Goal: Browse casually

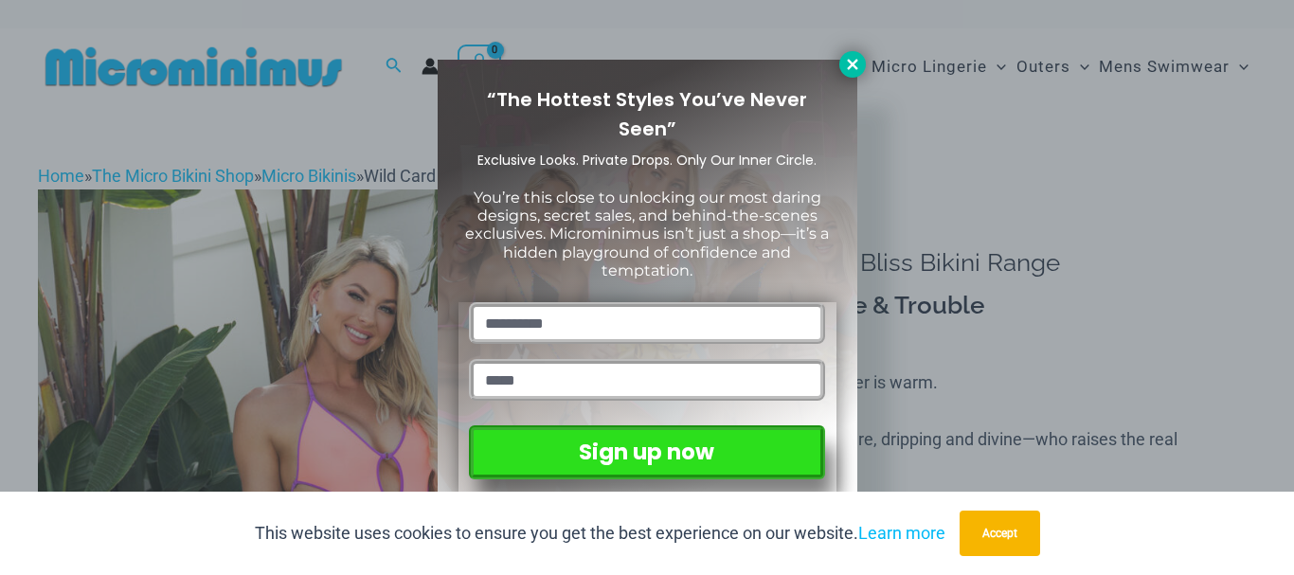
click at [862, 63] on button at bounding box center [852, 64] width 27 height 27
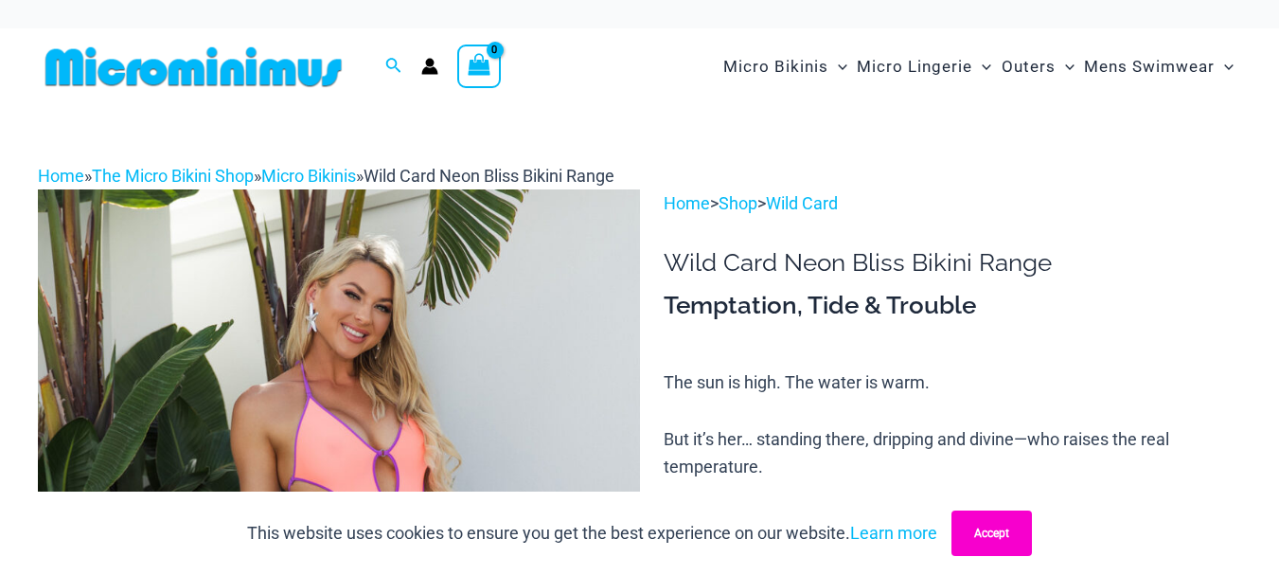
click at [995, 522] on button "Accept" at bounding box center [992, 532] width 80 height 45
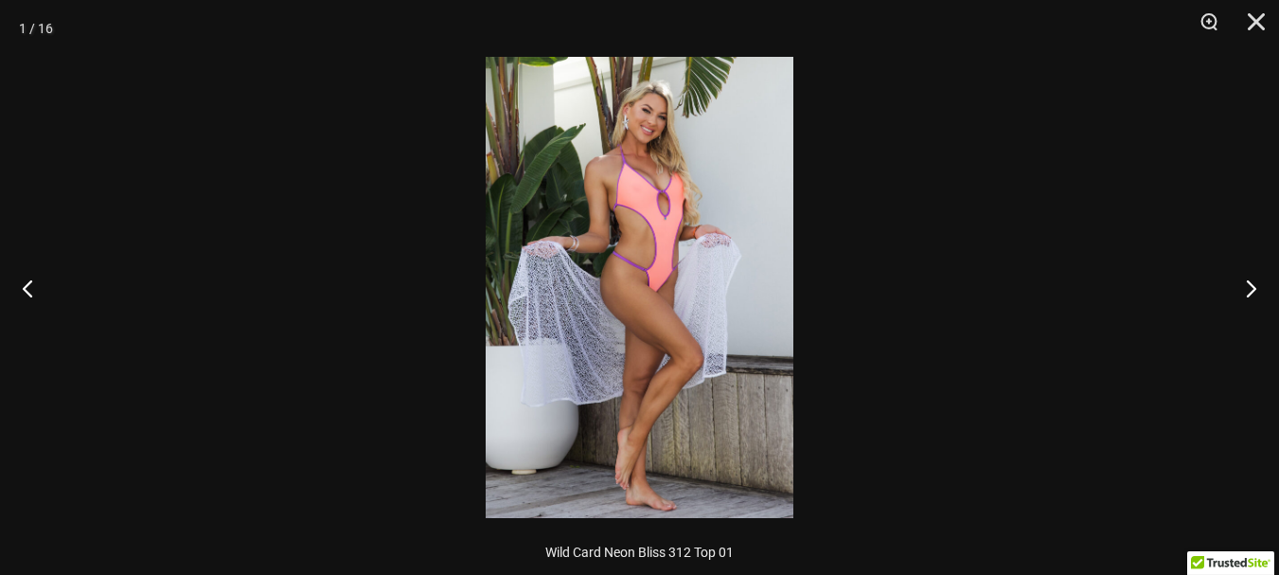
click at [686, 145] on img at bounding box center [640, 287] width 308 height 461
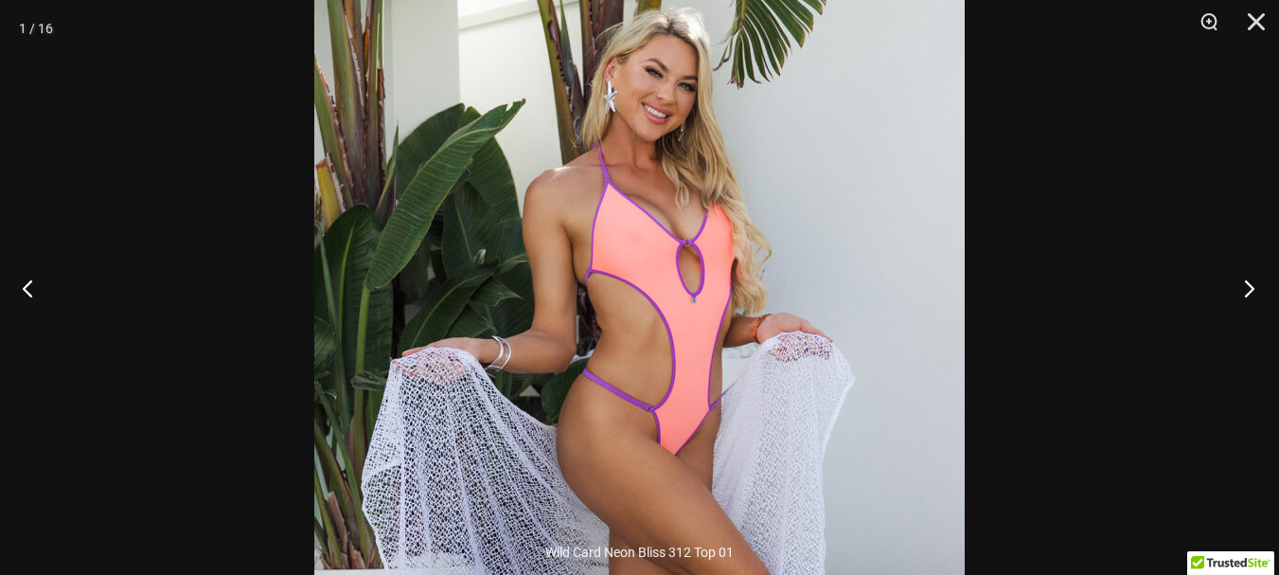
click at [1254, 290] on button "Next" at bounding box center [1243, 288] width 71 height 95
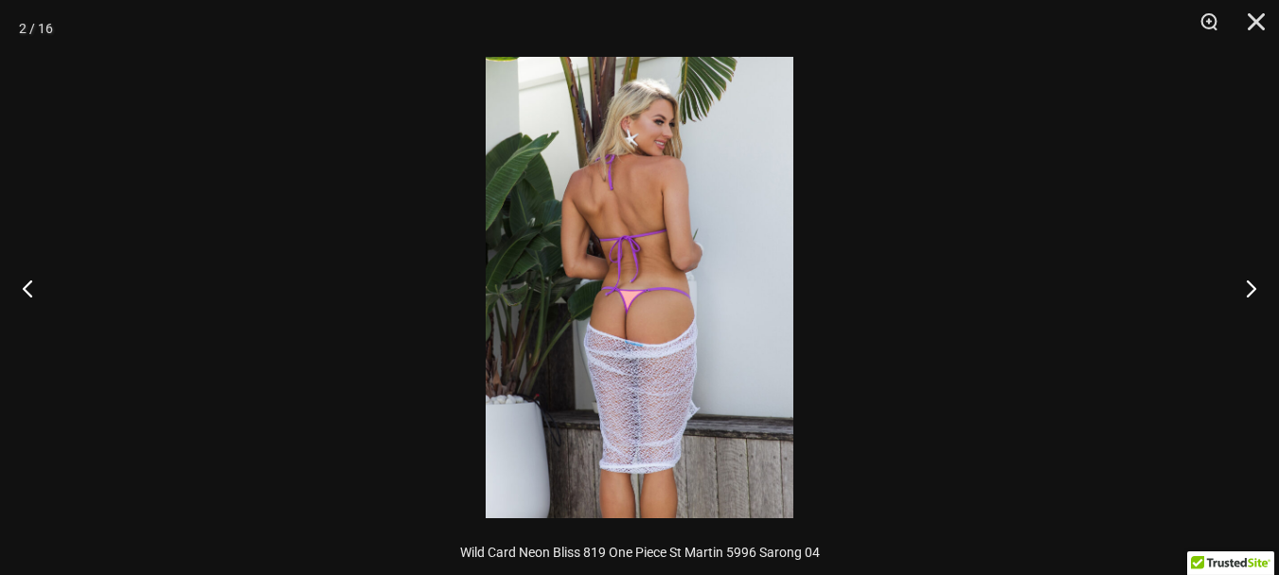
click at [622, 184] on img at bounding box center [640, 287] width 308 height 461
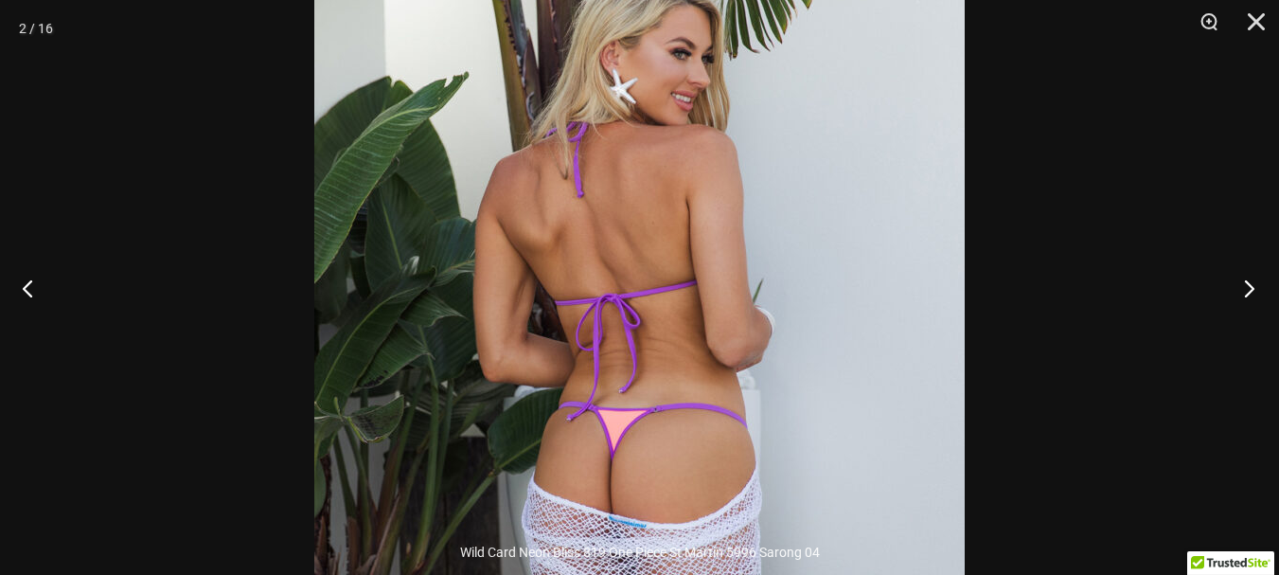
click at [1247, 292] on button "Next" at bounding box center [1243, 288] width 71 height 95
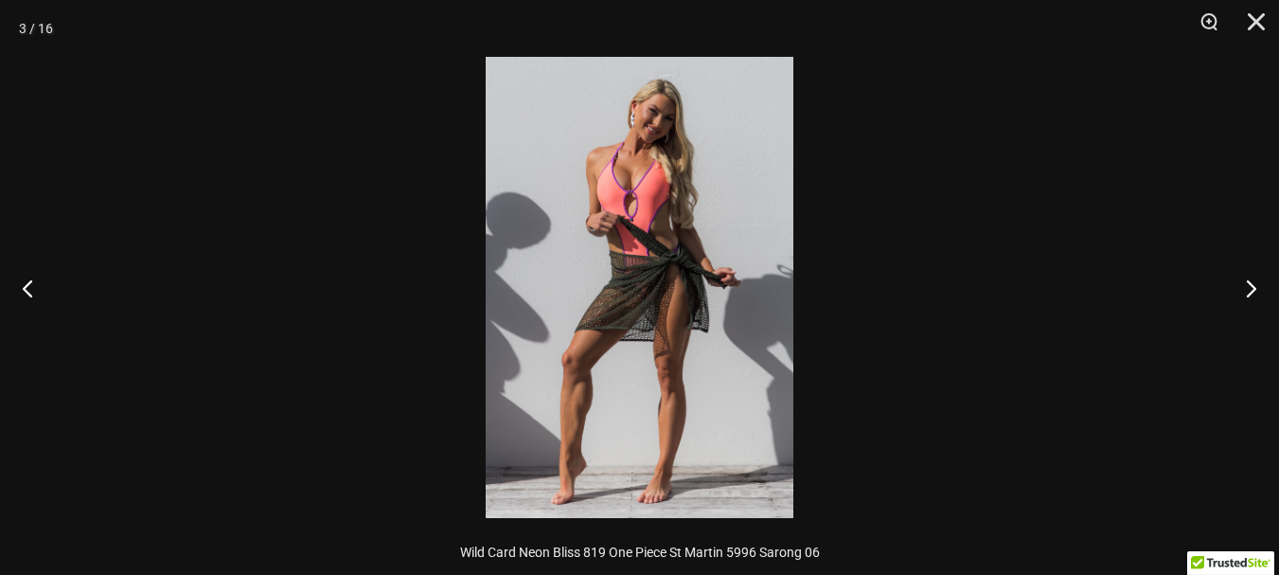
click at [700, 83] on img at bounding box center [640, 287] width 308 height 461
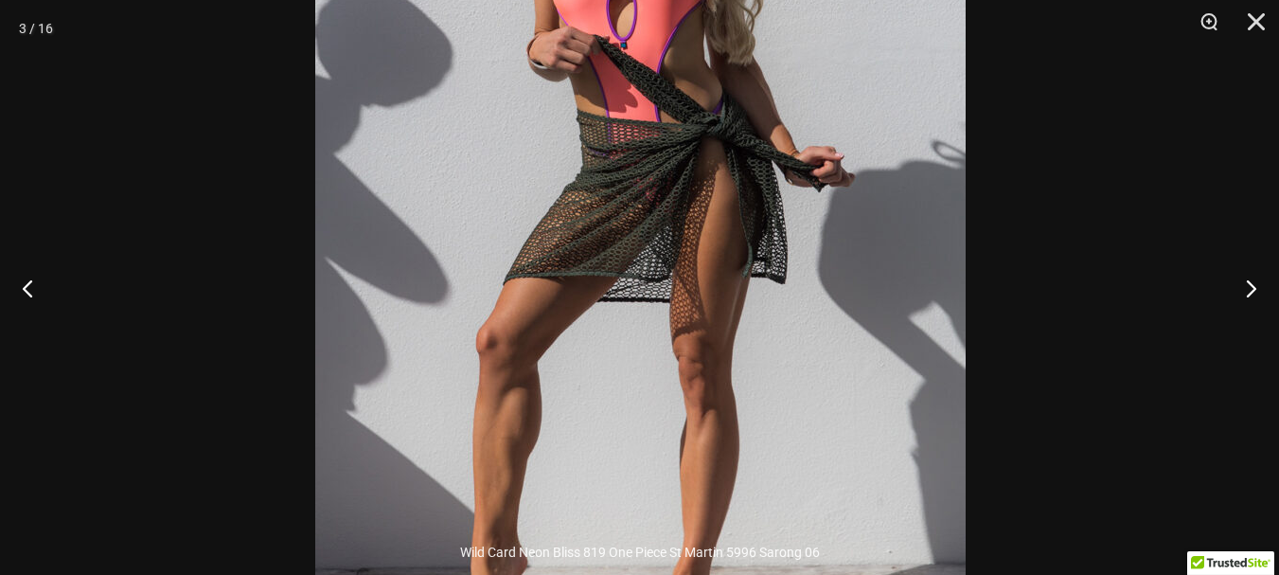
click at [711, 76] on img at bounding box center [640, 188] width 651 height 975
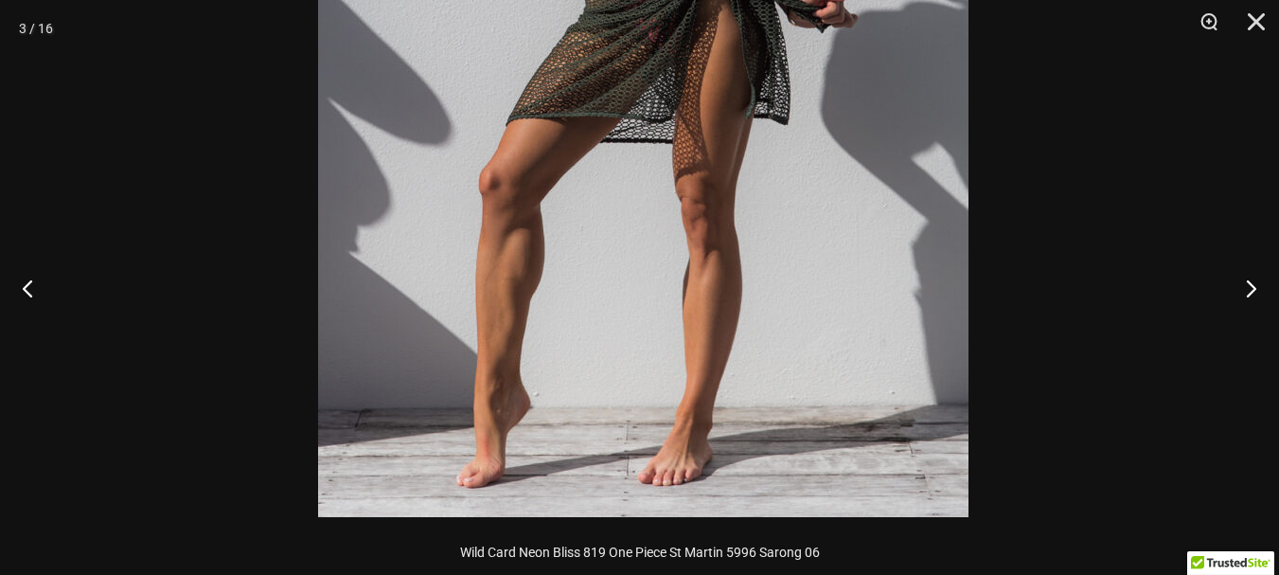
click at [692, 106] on img at bounding box center [643, 29] width 651 height 975
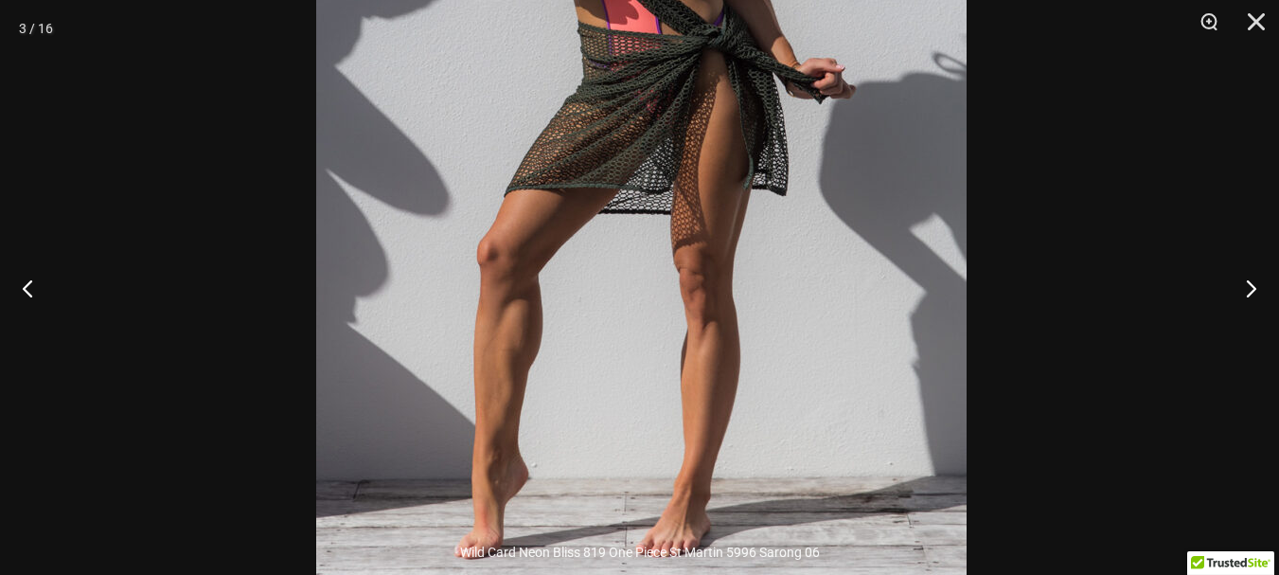
click at [733, 191] on img at bounding box center [641, 100] width 651 height 975
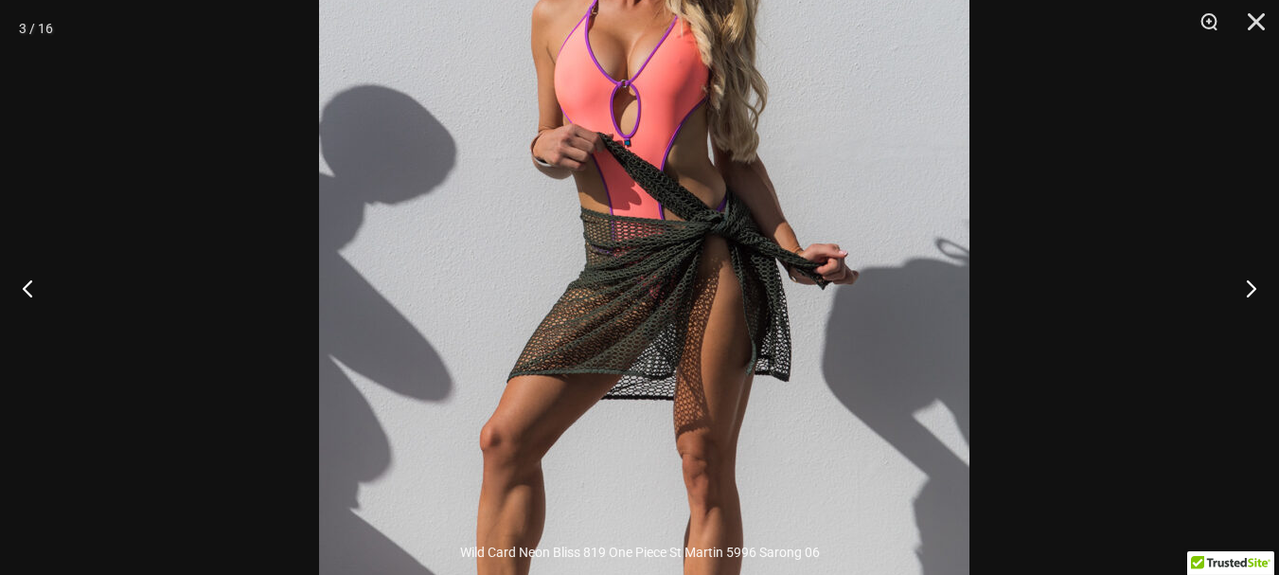
click at [763, 273] on img at bounding box center [644, 285] width 651 height 975
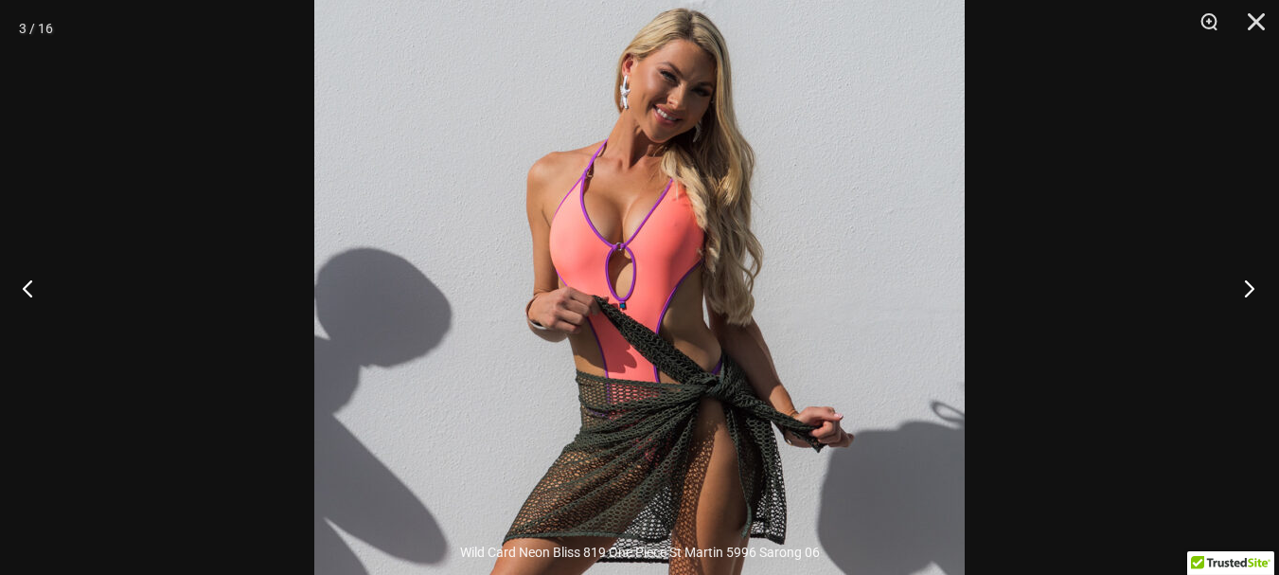
click at [1244, 286] on button "Next" at bounding box center [1243, 288] width 71 height 95
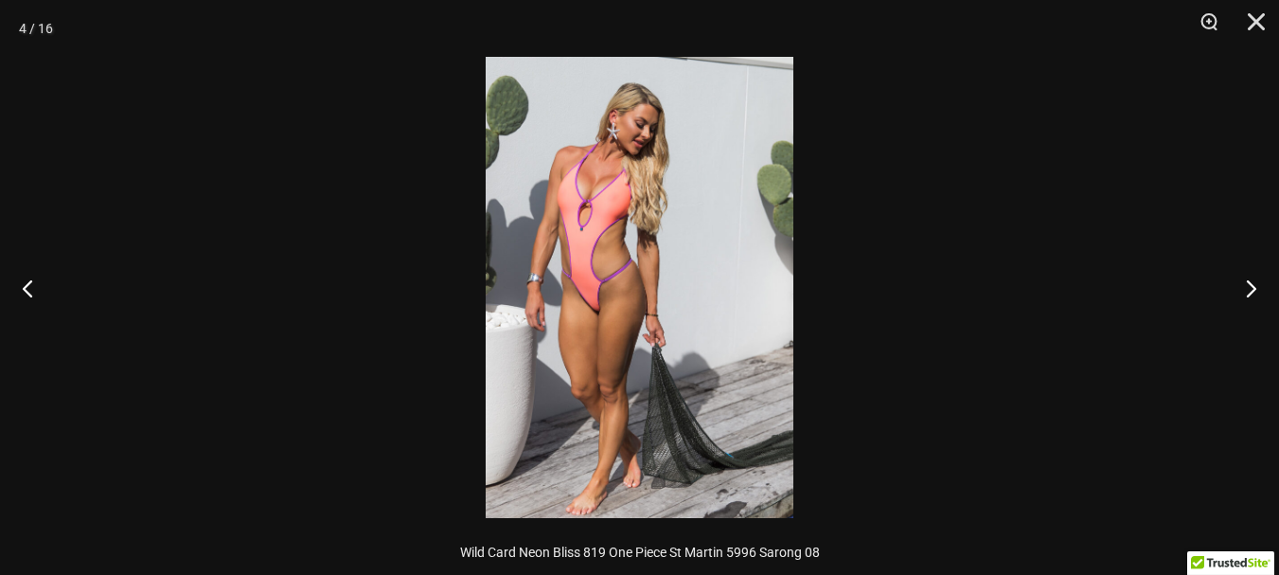
click at [563, 156] on img at bounding box center [640, 287] width 308 height 461
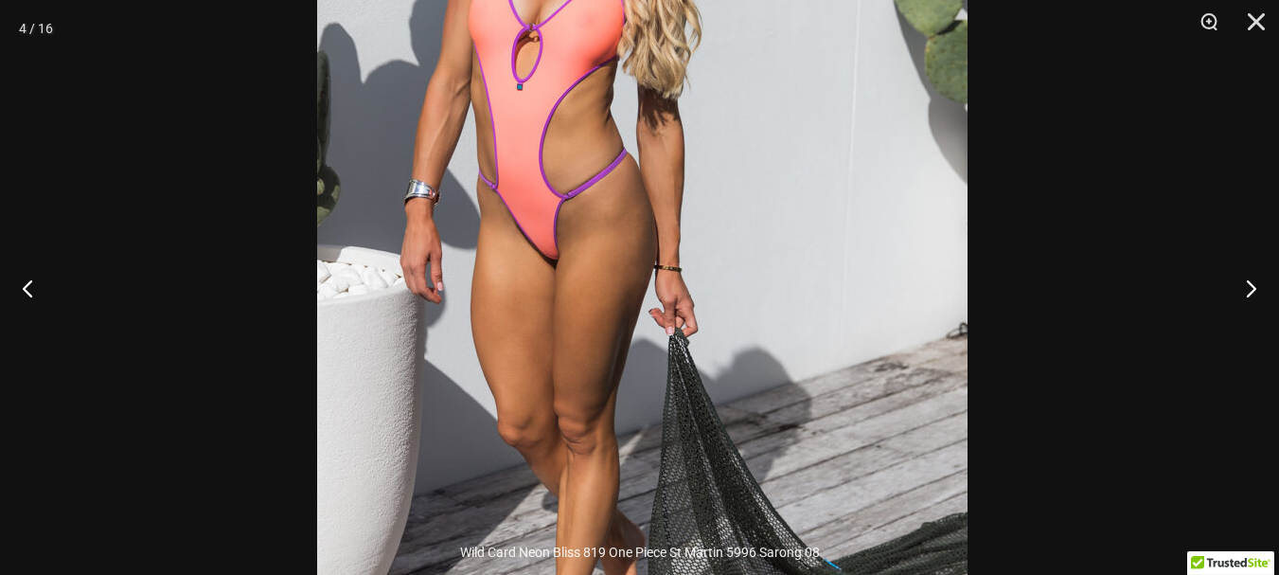
click at [651, 148] on img at bounding box center [642, 210] width 651 height 975
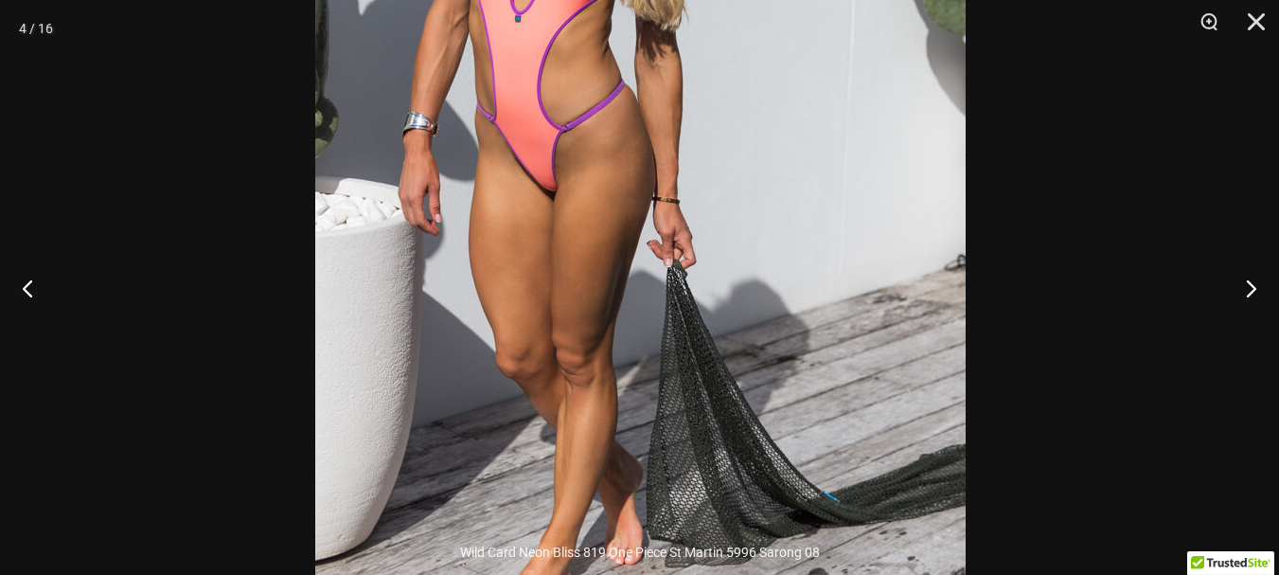
click at [645, 282] on img at bounding box center [640, 141] width 651 height 975
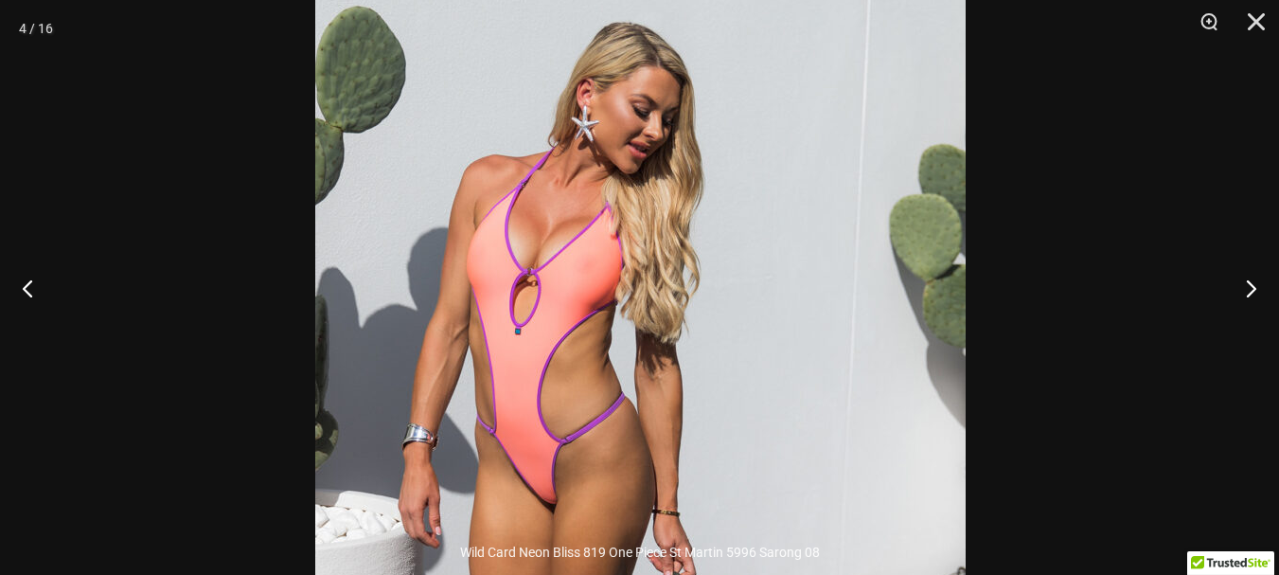
click at [657, 420] on img at bounding box center [640, 454] width 651 height 975
click at [1245, 289] on button "Next" at bounding box center [1243, 288] width 71 height 95
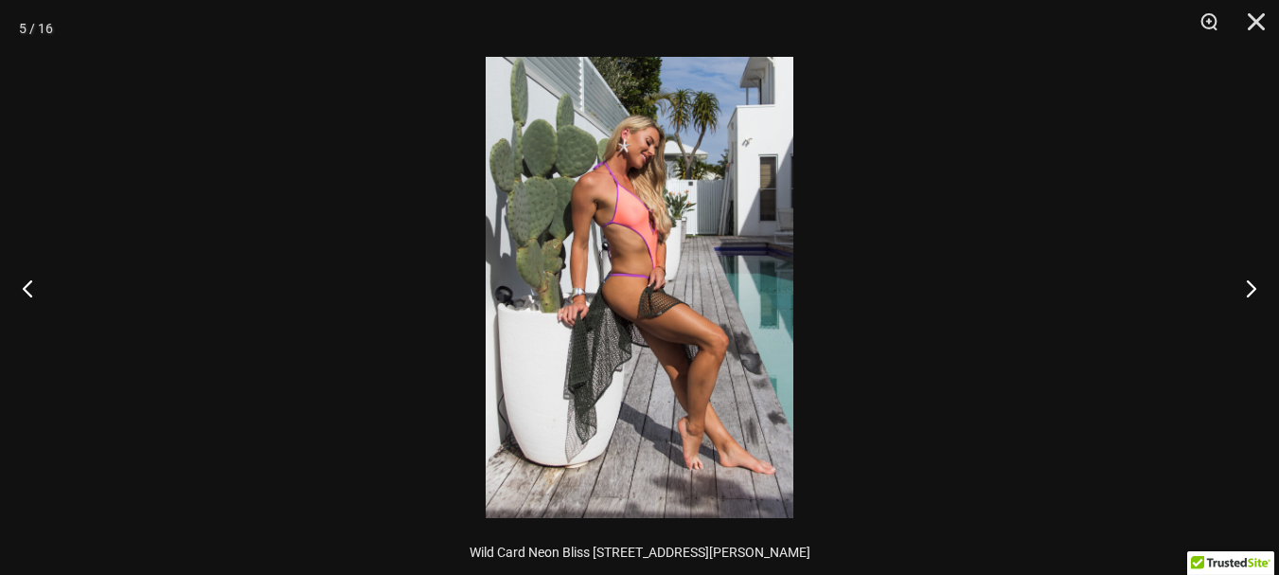
click at [720, 206] on img at bounding box center [640, 287] width 308 height 461
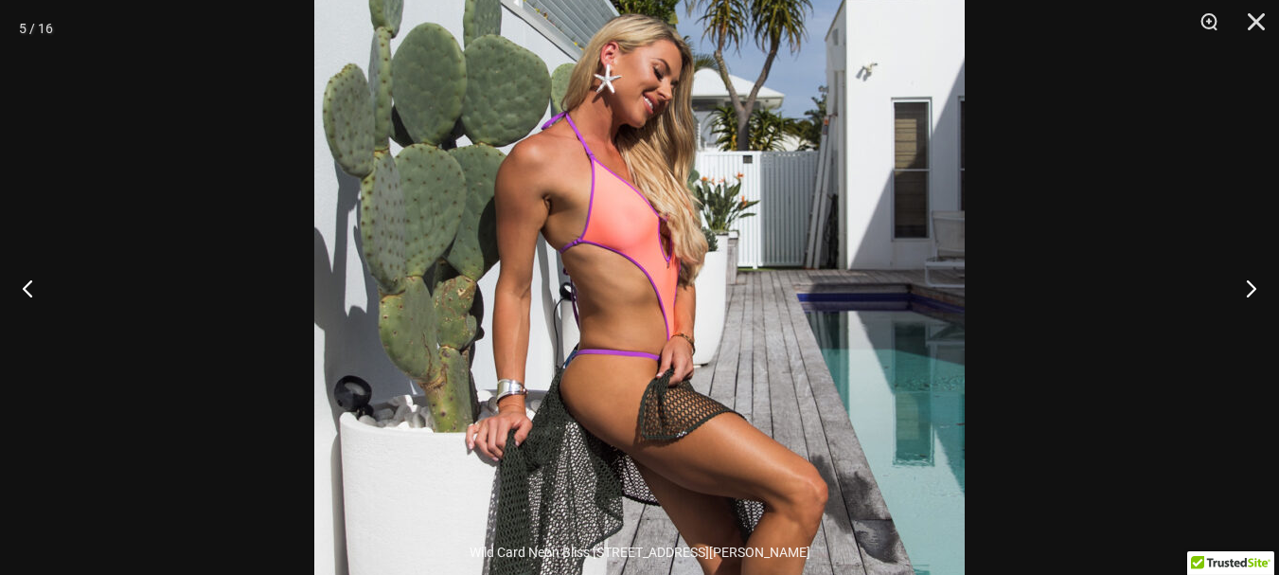
click at [712, 212] on img at bounding box center [639, 378] width 651 height 975
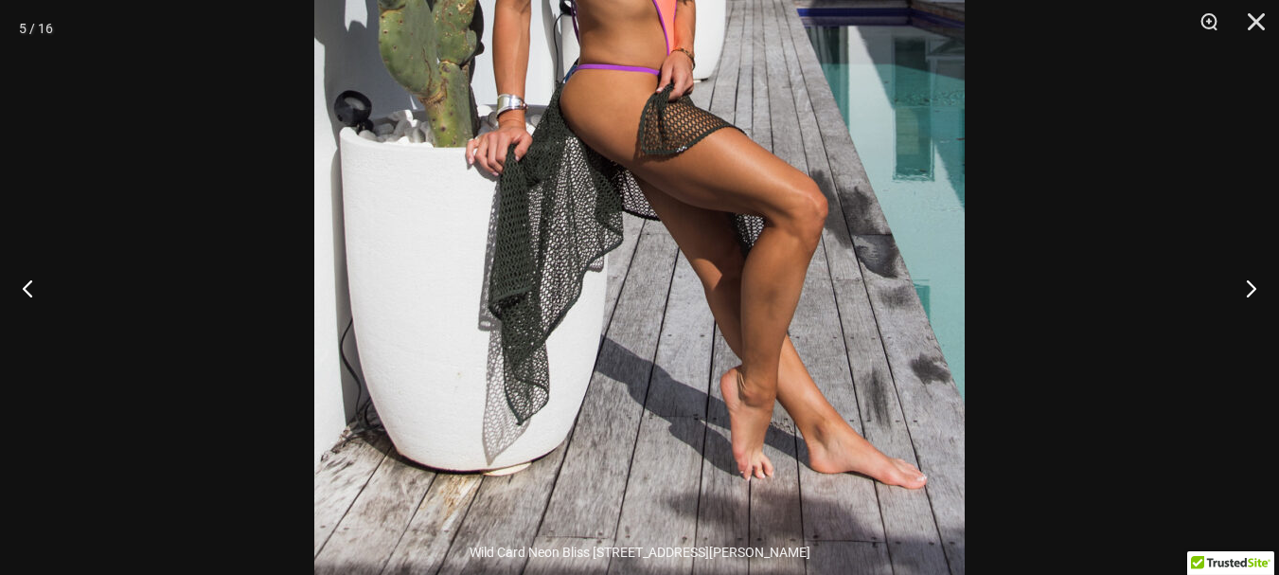
click at [718, 255] on img at bounding box center [639, 93] width 651 height 975
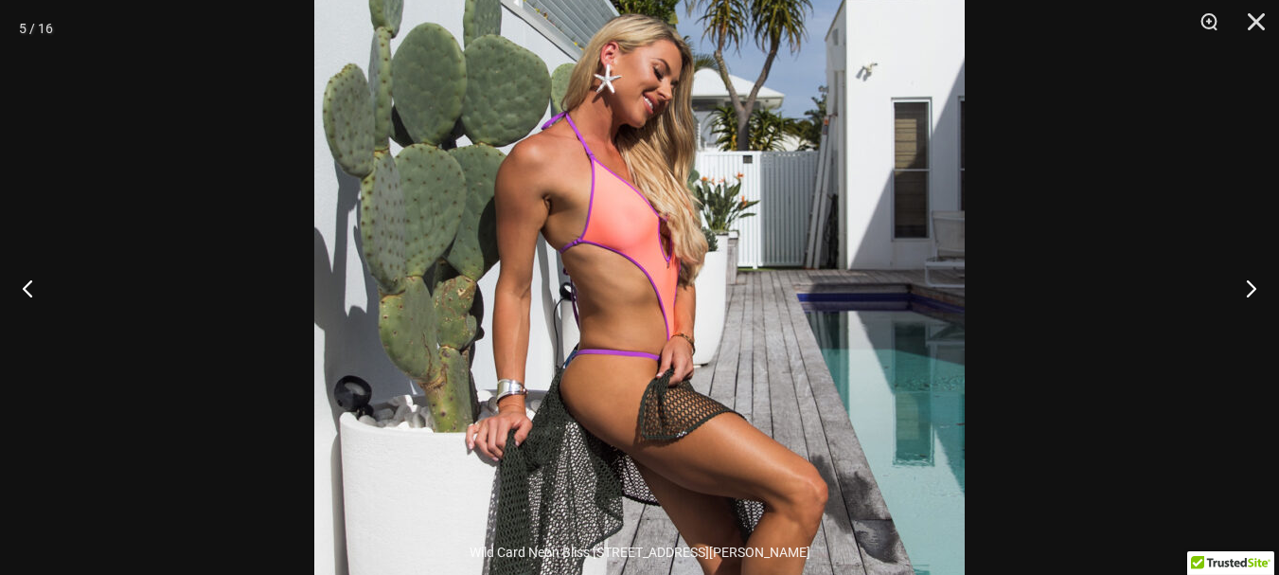
click at [721, 318] on img at bounding box center [639, 378] width 651 height 975
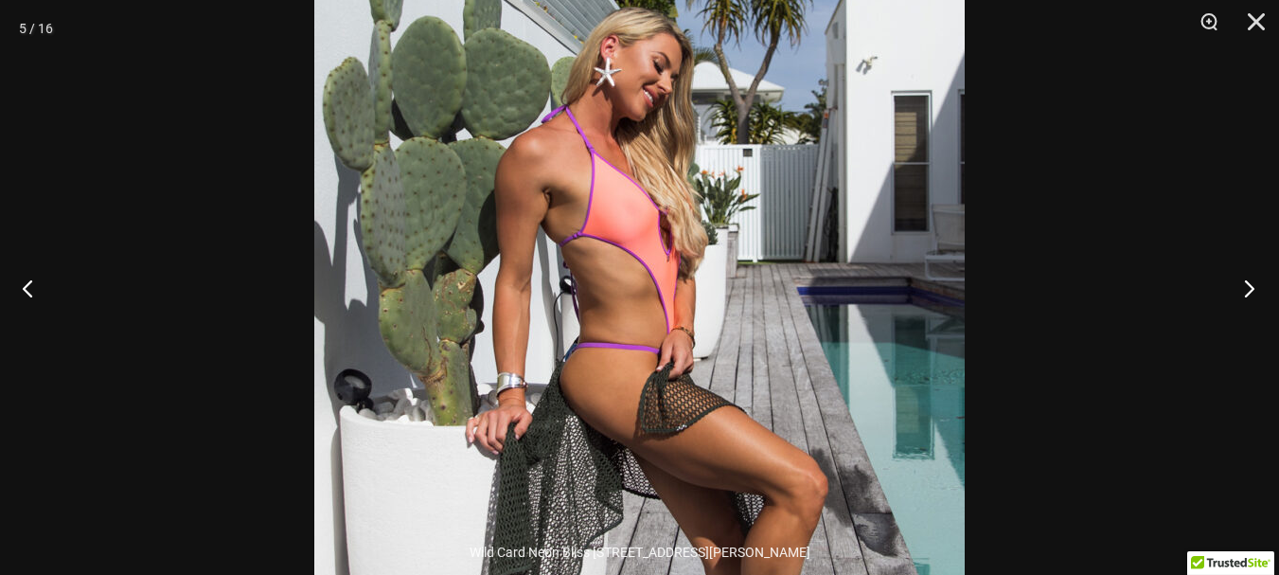
click at [1247, 286] on button "Next" at bounding box center [1243, 288] width 71 height 95
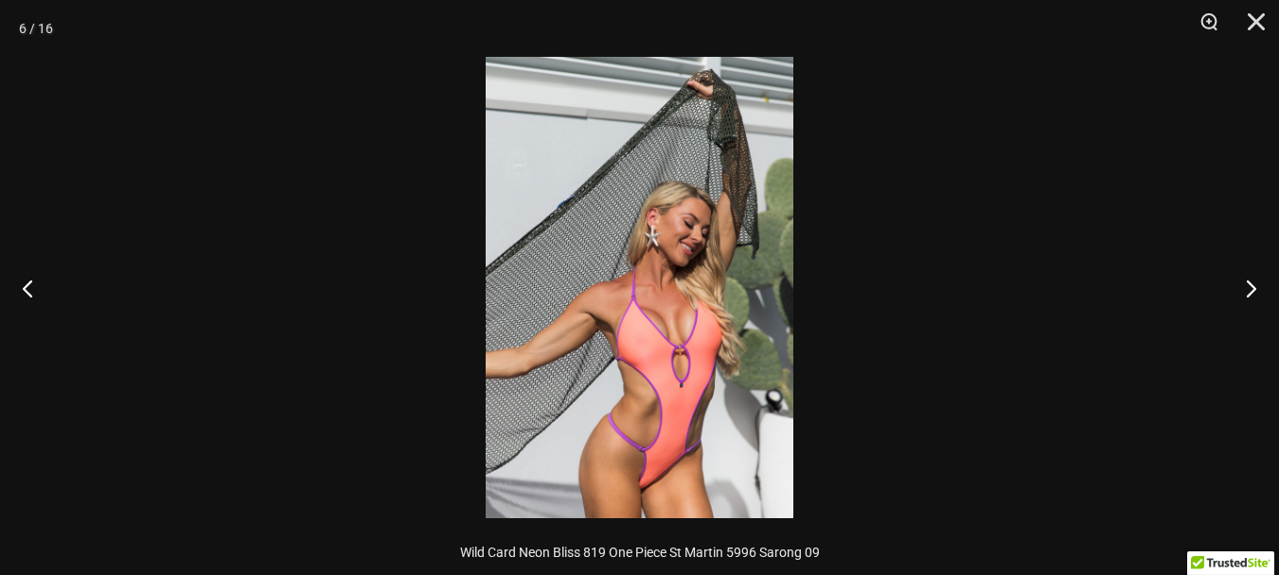
click at [760, 234] on img at bounding box center [640, 287] width 308 height 461
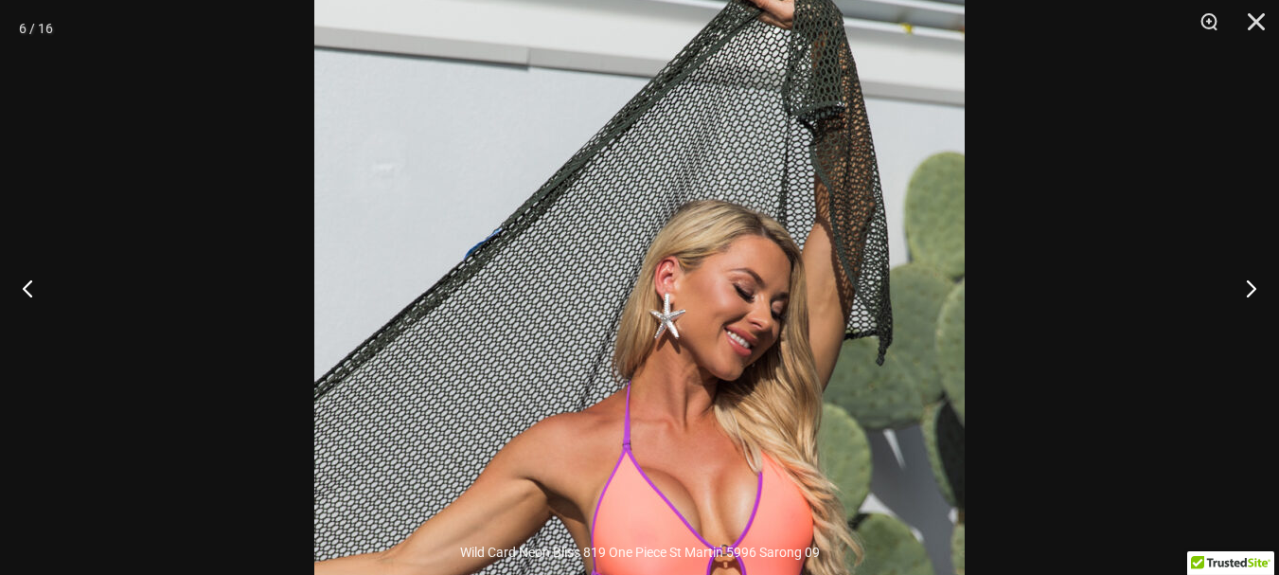
click at [814, 332] on img at bounding box center [639, 424] width 651 height 975
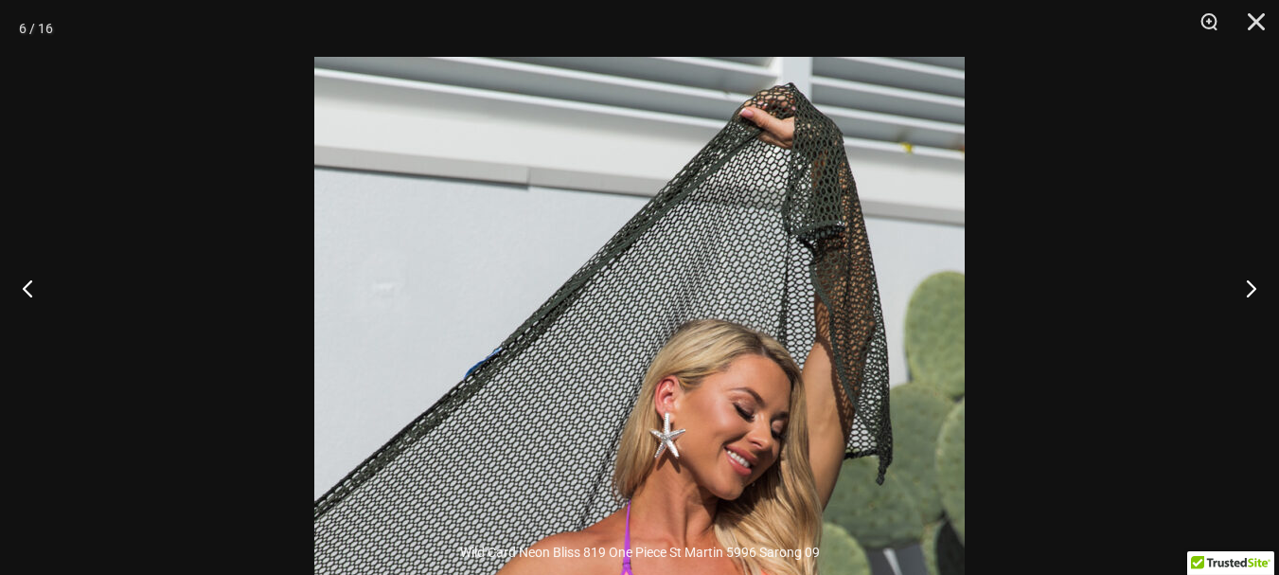
click at [808, 127] on img at bounding box center [639, 544] width 651 height 975
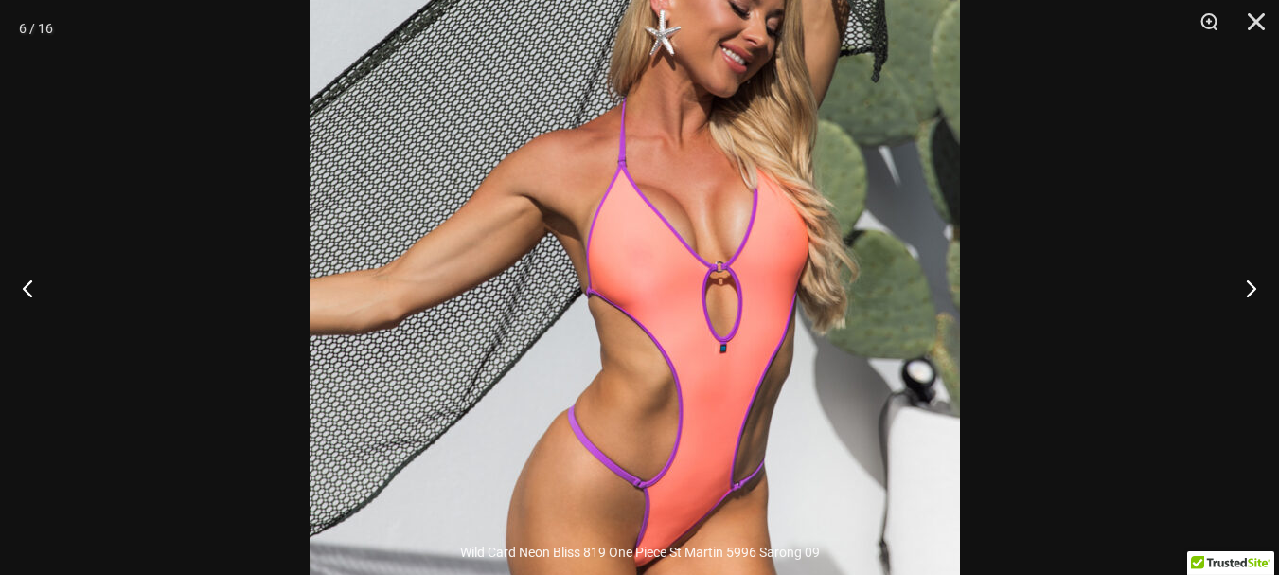
click at [812, 273] on img at bounding box center [635, 141] width 651 height 975
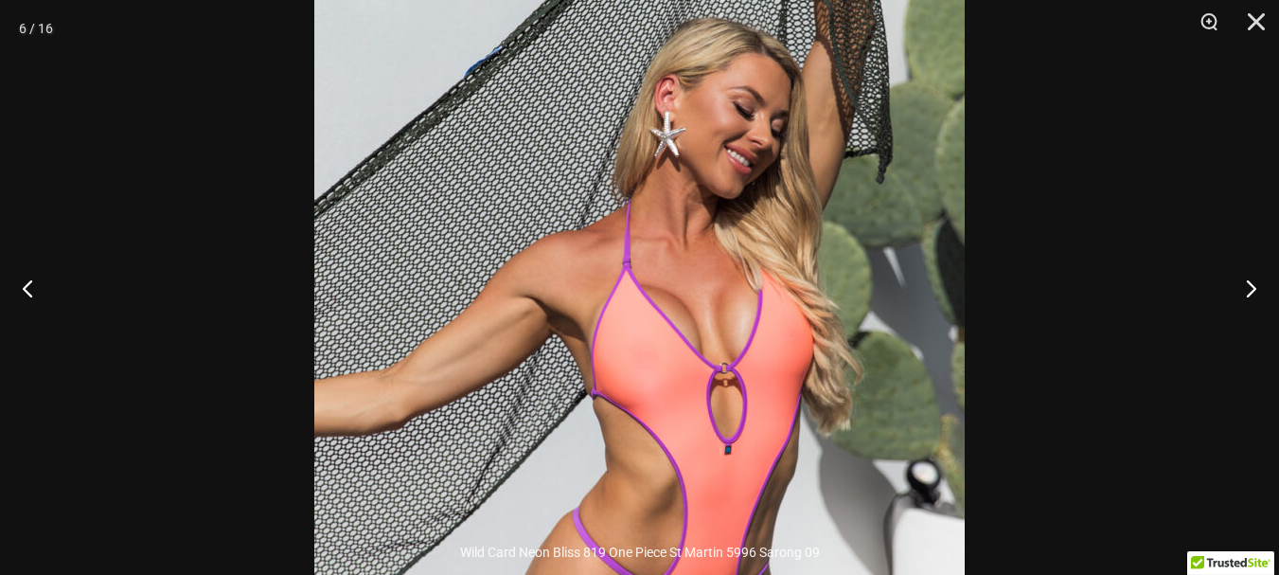
click at [816, 287] on img at bounding box center [639, 243] width 651 height 975
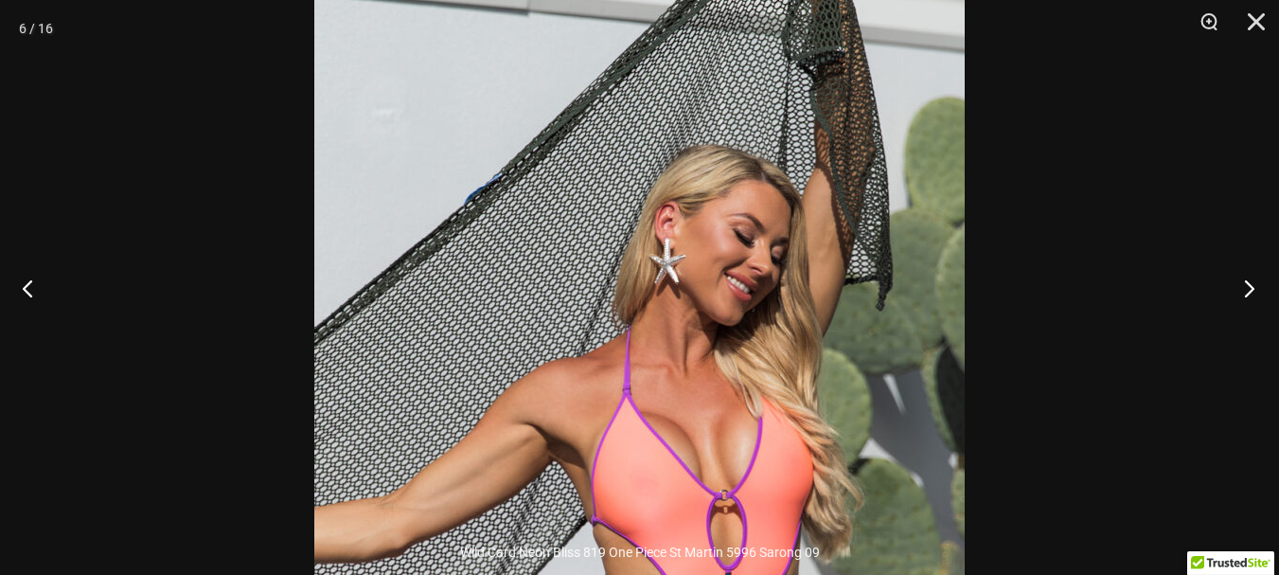
click at [1240, 285] on button "Next" at bounding box center [1243, 288] width 71 height 95
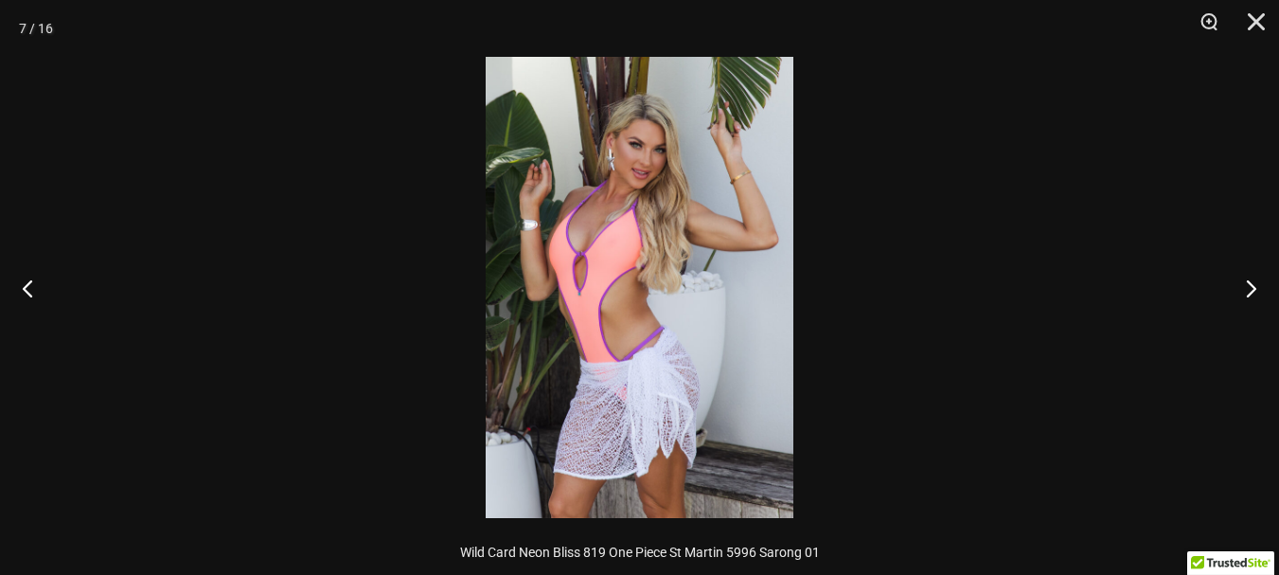
click at [535, 192] on img at bounding box center [640, 287] width 308 height 461
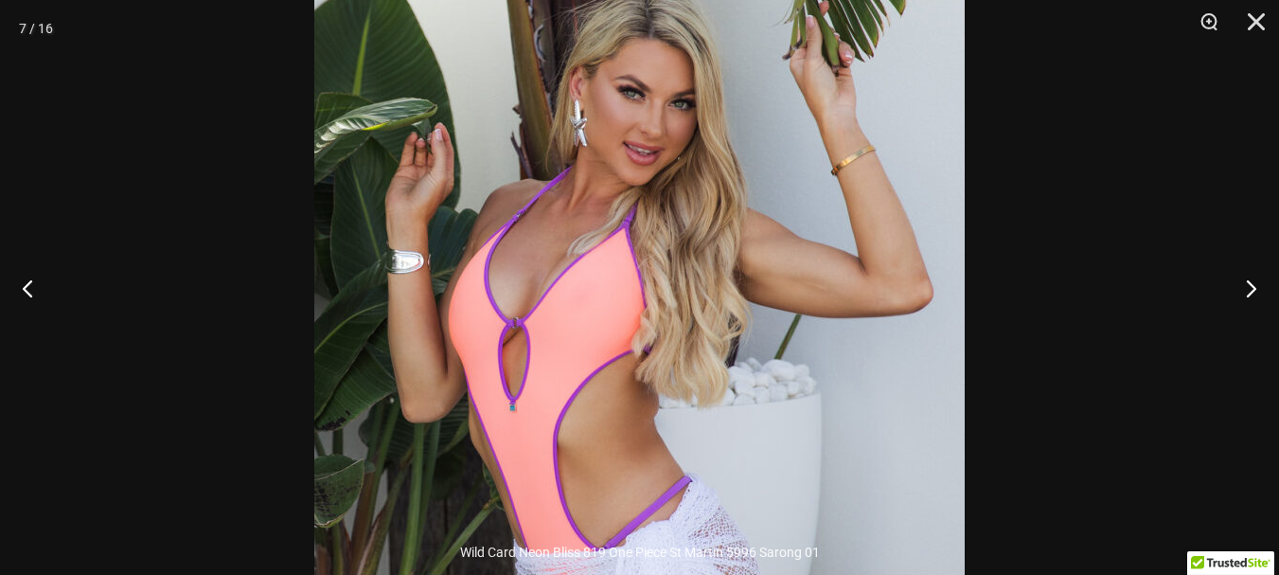
click at [744, 198] on img at bounding box center [639, 393] width 651 height 975
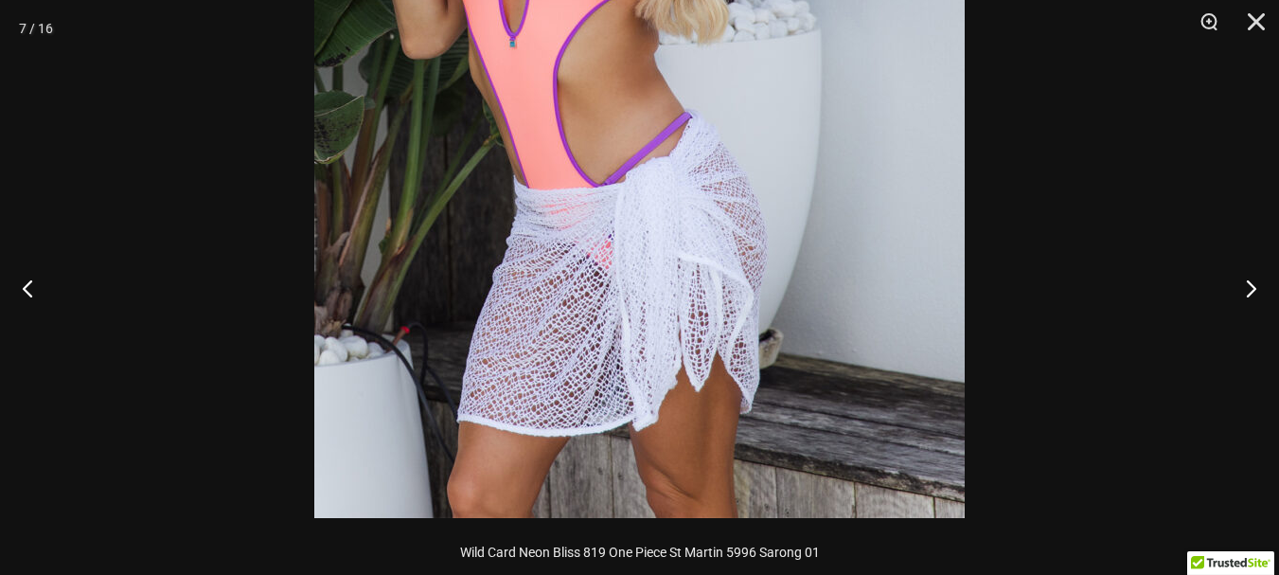
click at [736, 377] on img at bounding box center [639, 30] width 651 height 975
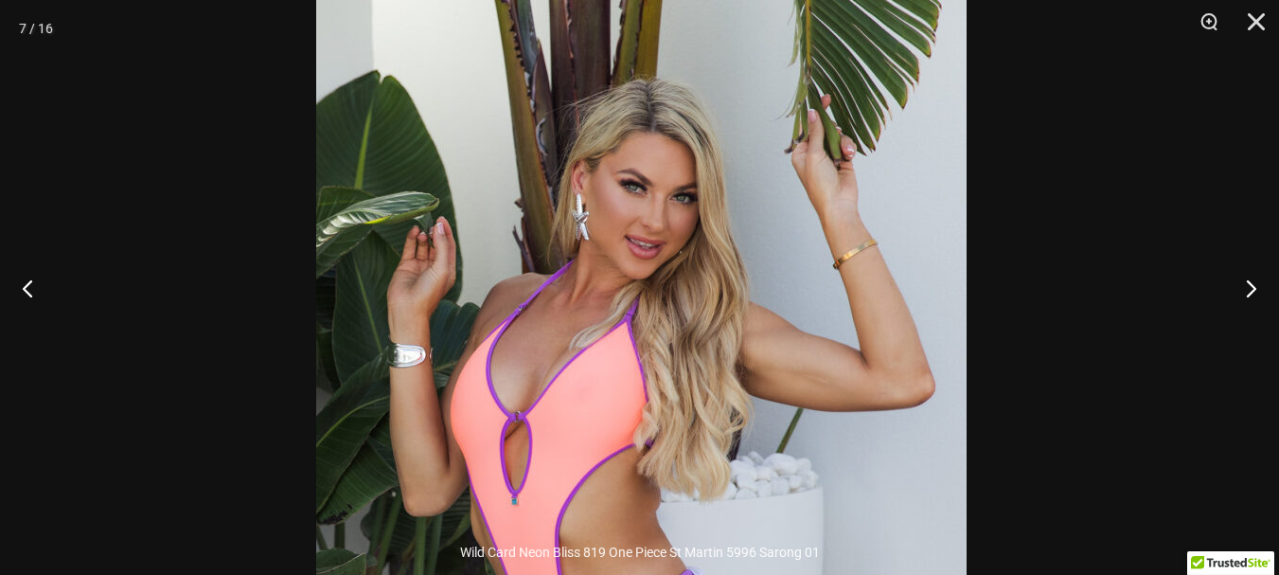
click at [765, 302] on img at bounding box center [641, 487] width 651 height 975
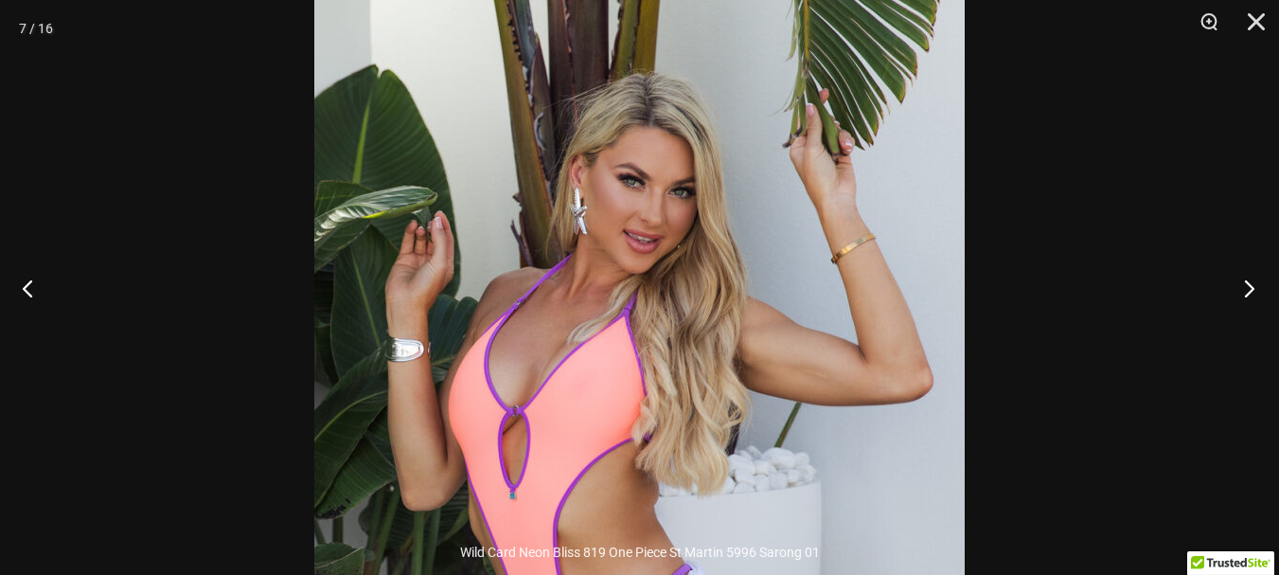
click at [1244, 281] on button "Next" at bounding box center [1243, 288] width 71 height 95
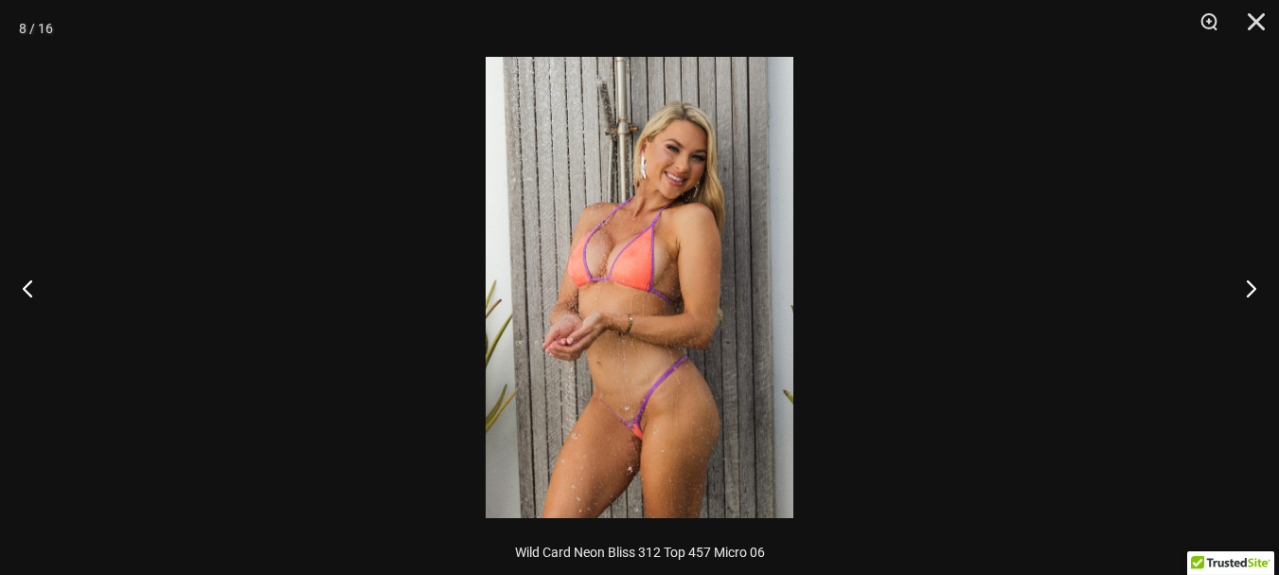
click at [722, 141] on img at bounding box center [640, 287] width 308 height 461
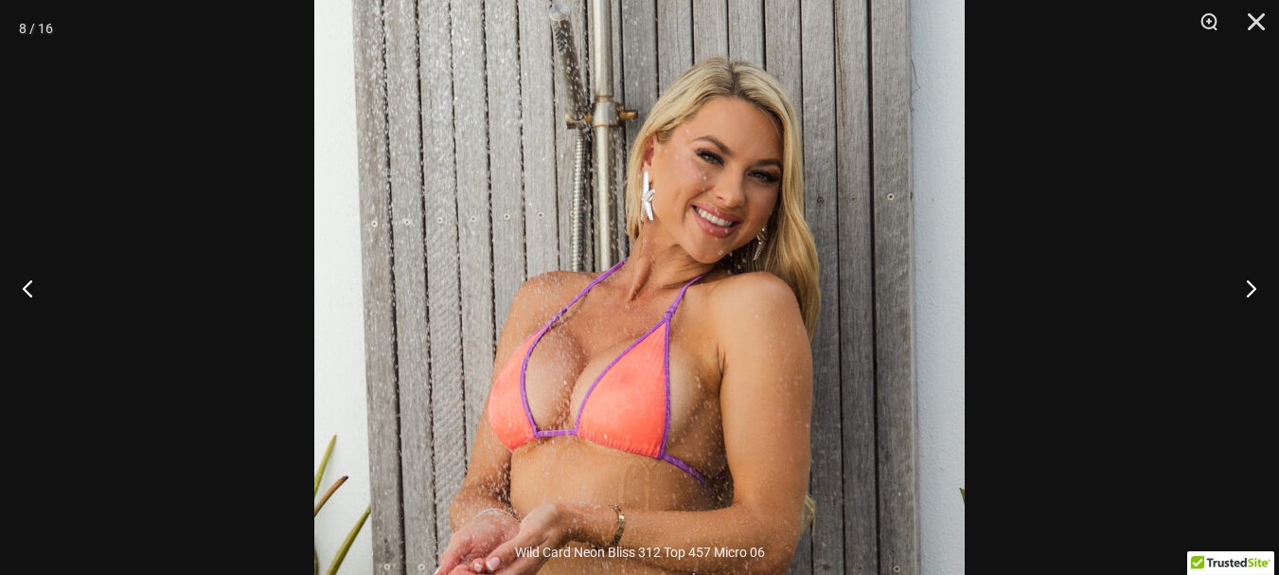
click at [778, 120] on img at bounding box center [639, 450] width 651 height 975
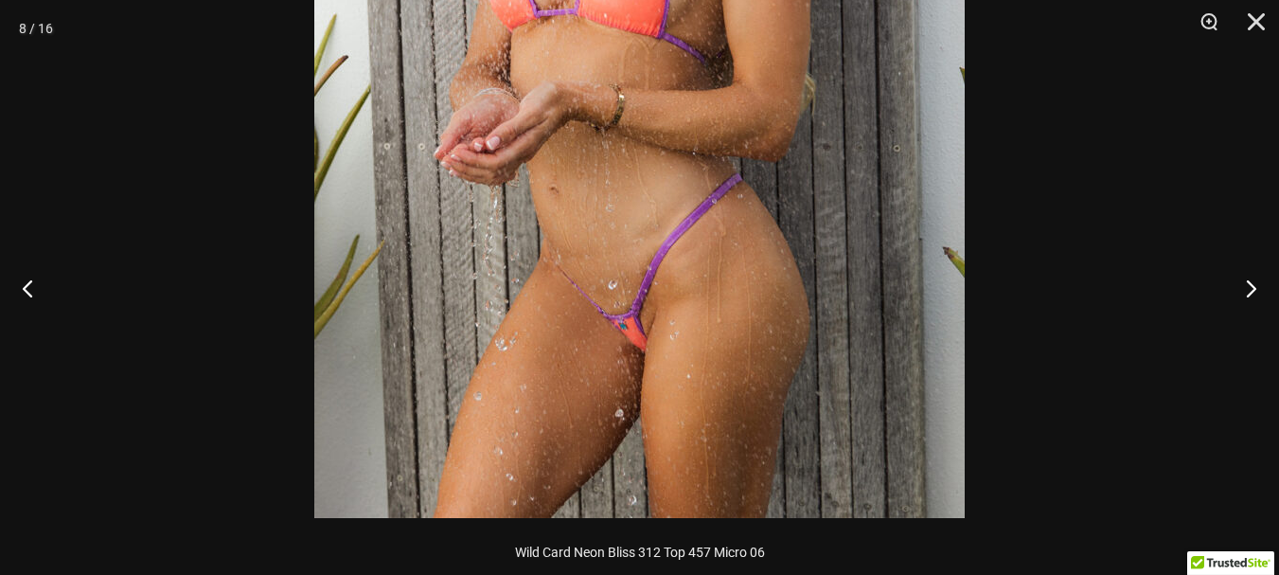
click at [763, 224] on img at bounding box center [639, 30] width 651 height 975
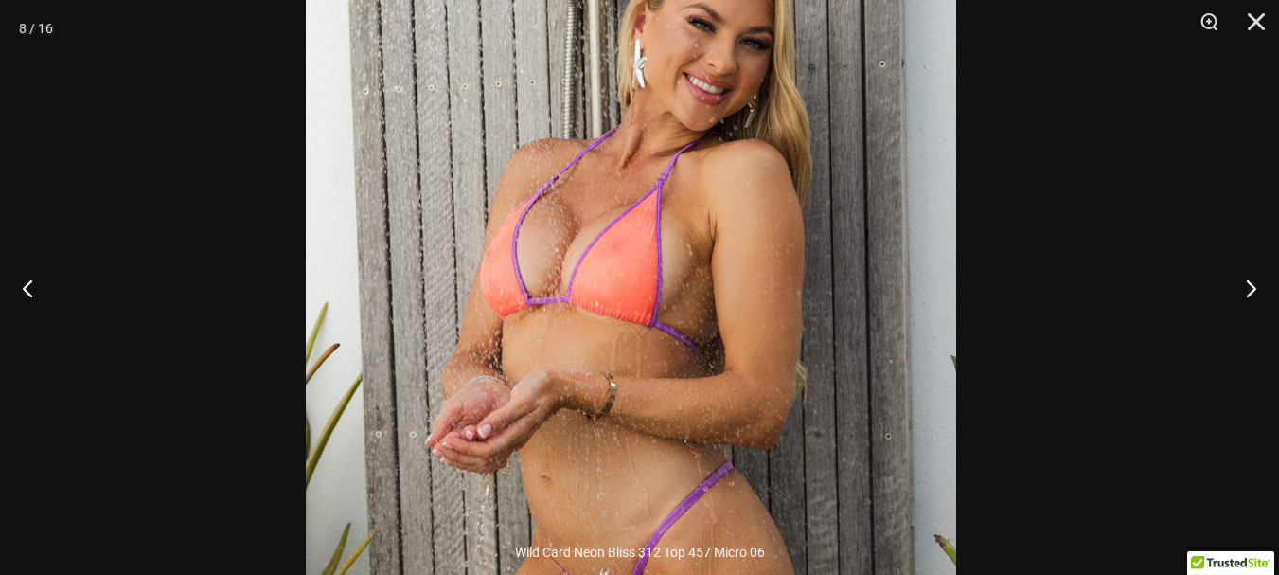
click at [766, 251] on img at bounding box center [631, 317] width 651 height 975
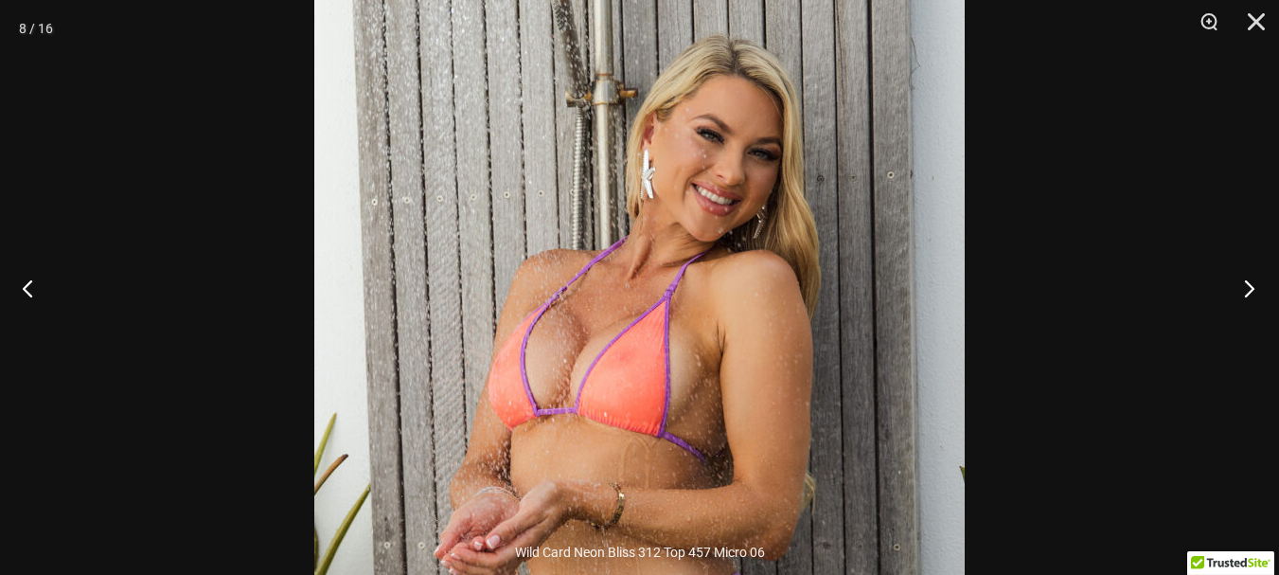
click at [1251, 296] on button "Next" at bounding box center [1243, 288] width 71 height 95
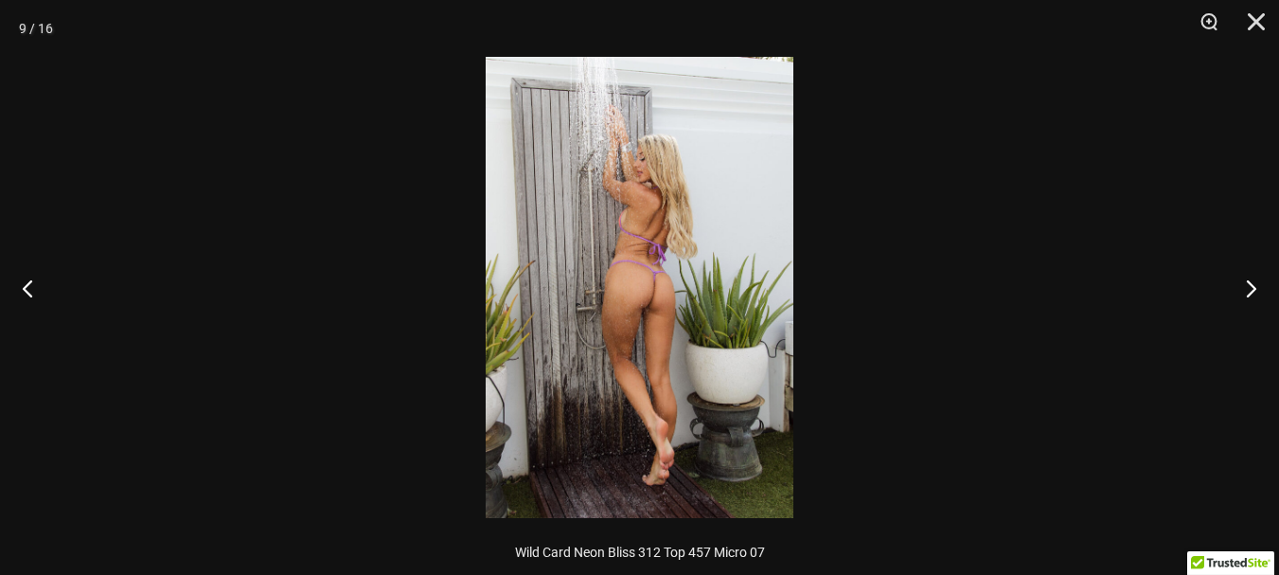
click at [706, 188] on img at bounding box center [640, 287] width 308 height 461
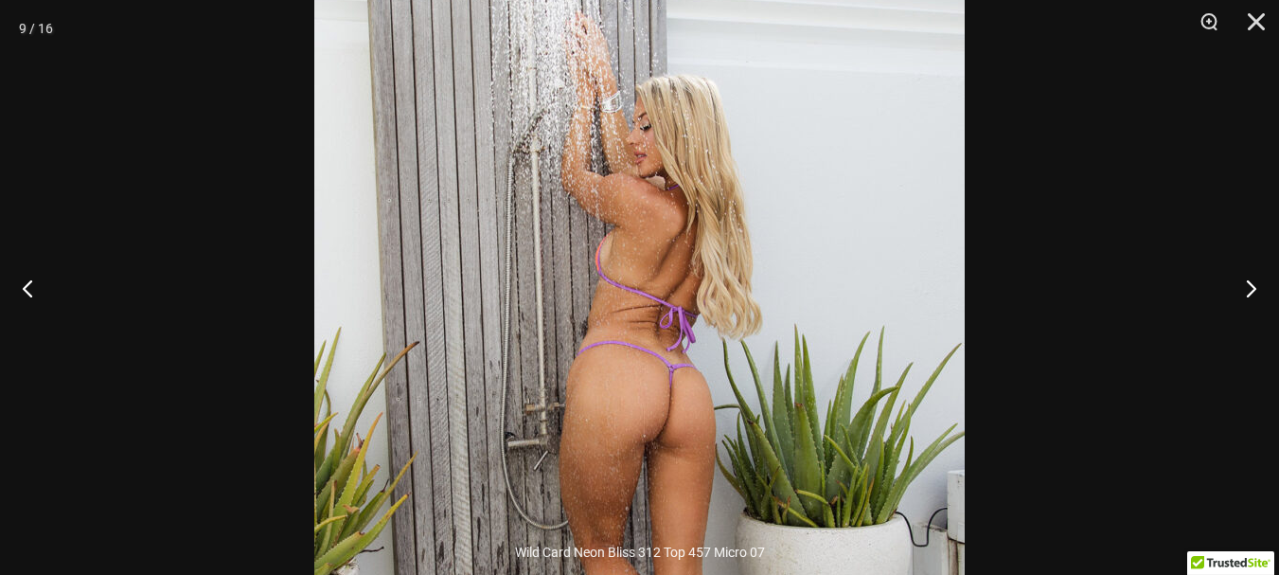
click at [787, 200] on img at bounding box center [639, 398] width 651 height 975
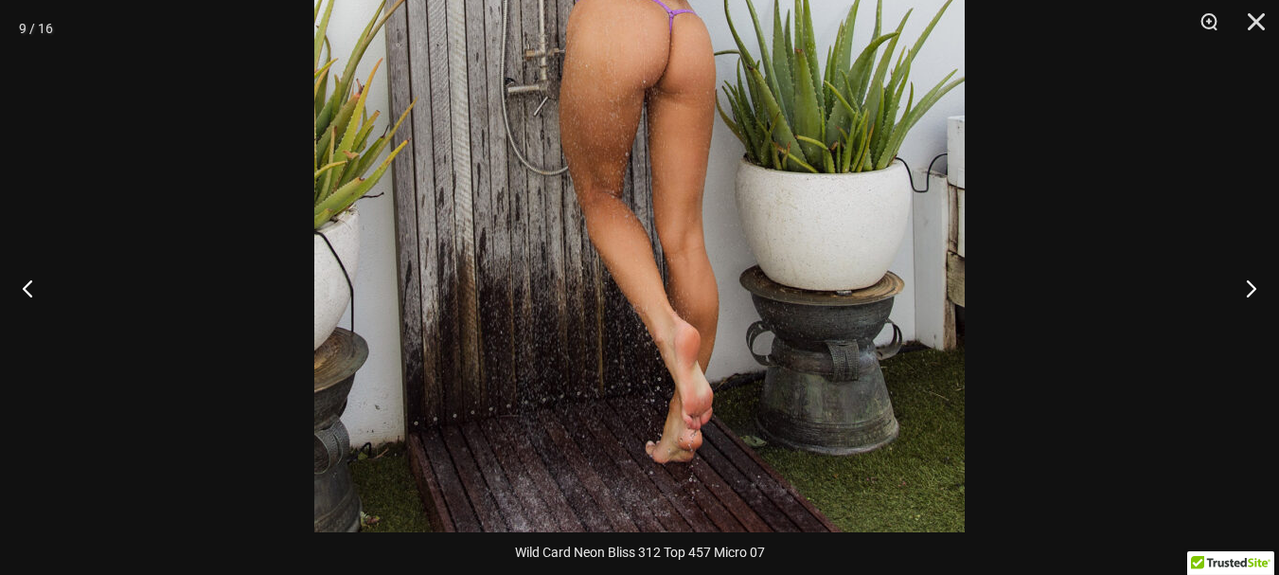
click at [778, 280] on img at bounding box center [639, 44] width 651 height 975
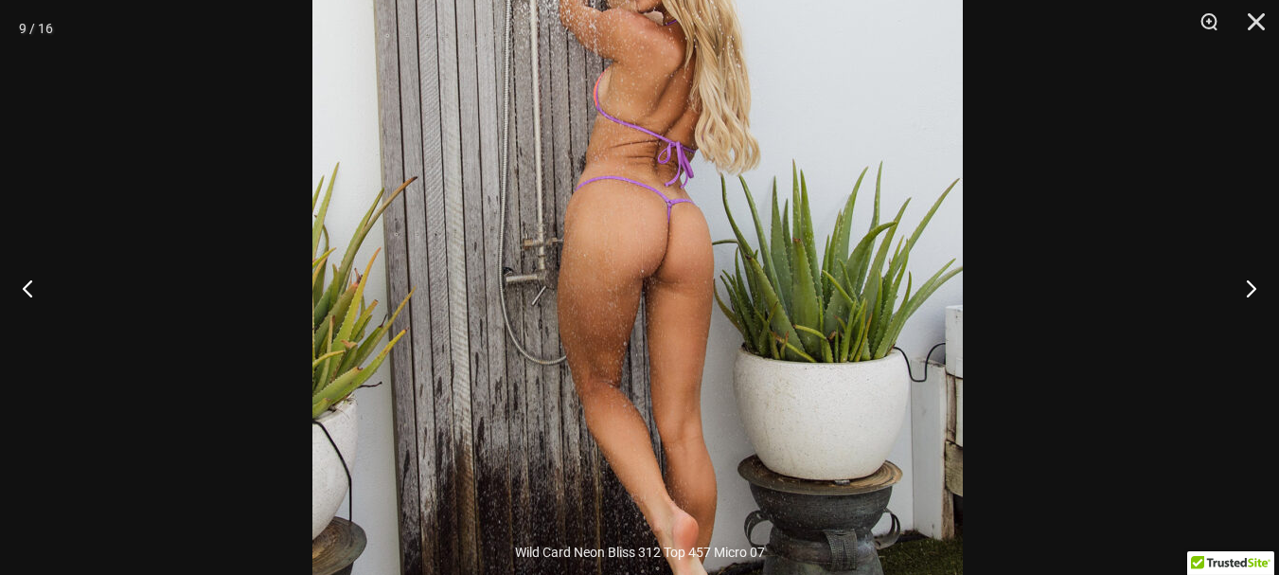
click at [773, 341] on img at bounding box center [638, 233] width 651 height 975
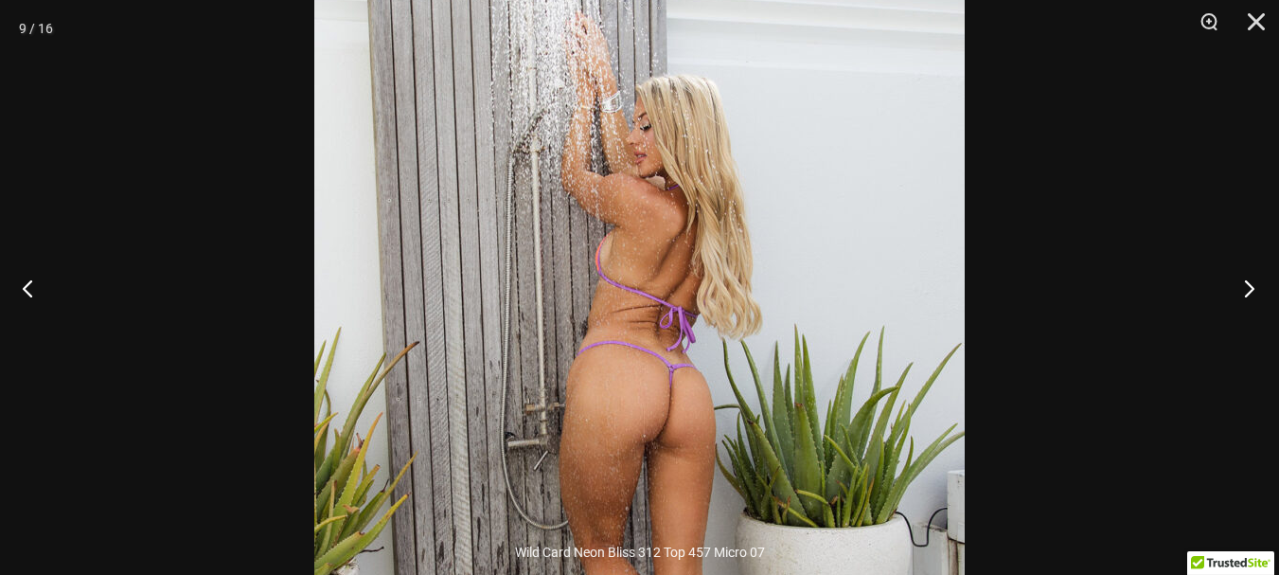
click at [1247, 288] on button "Next" at bounding box center [1243, 288] width 71 height 95
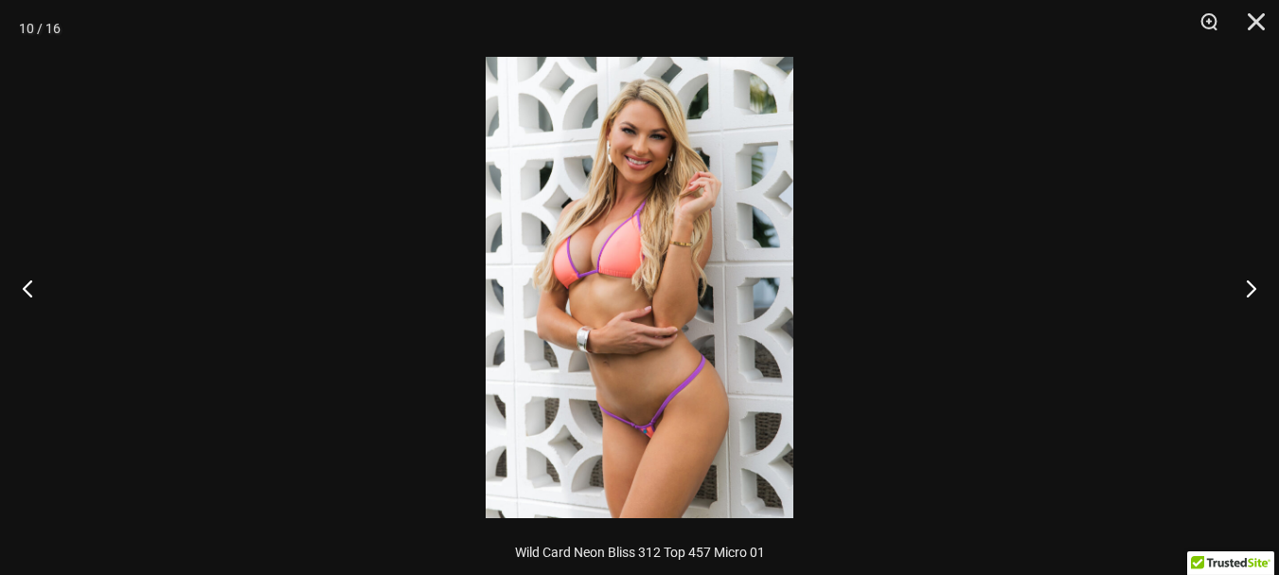
click at [708, 154] on img at bounding box center [640, 287] width 308 height 461
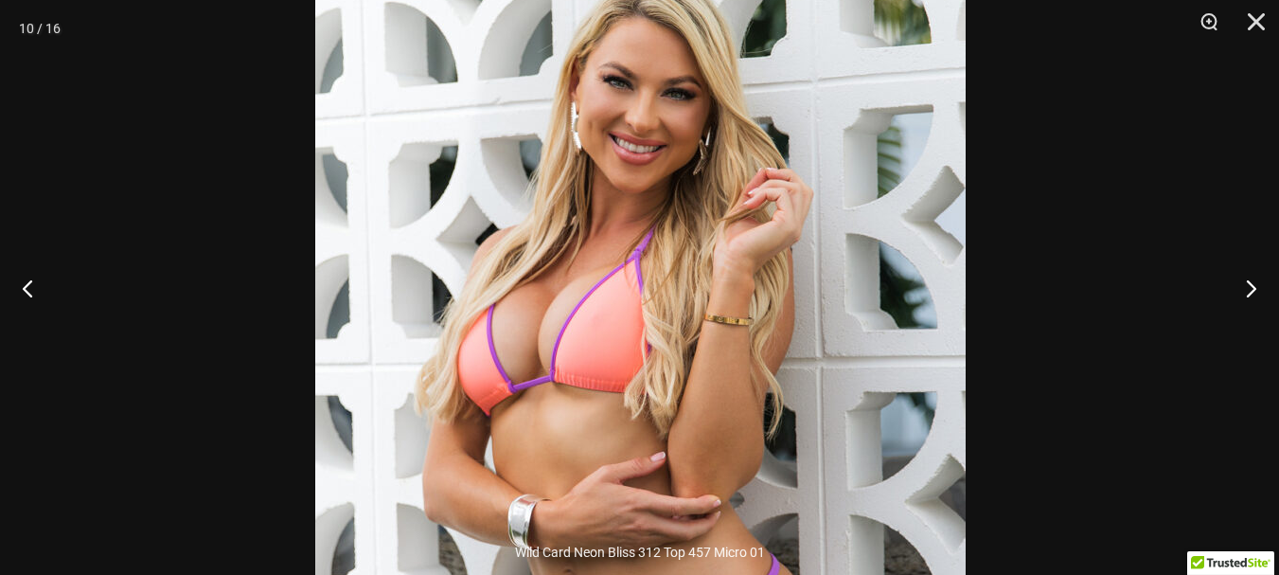
click at [888, 159] on img at bounding box center [640, 412] width 651 height 975
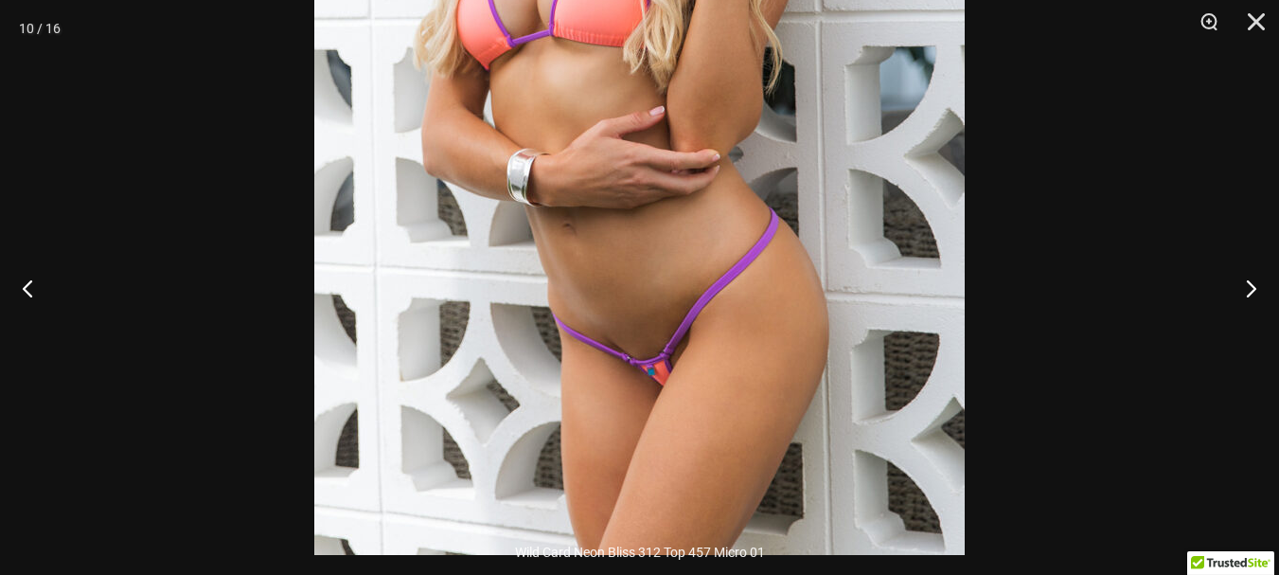
click at [889, 276] on img at bounding box center [639, 67] width 651 height 975
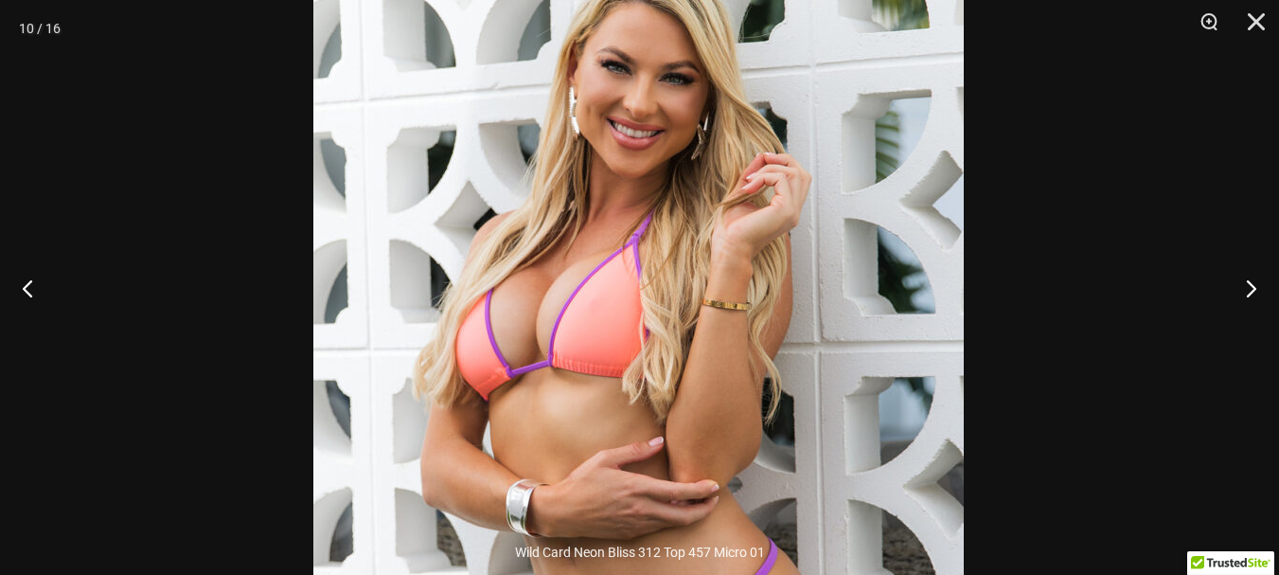
click at [891, 284] on img at bounding box center [638, 397] width 651 height 975
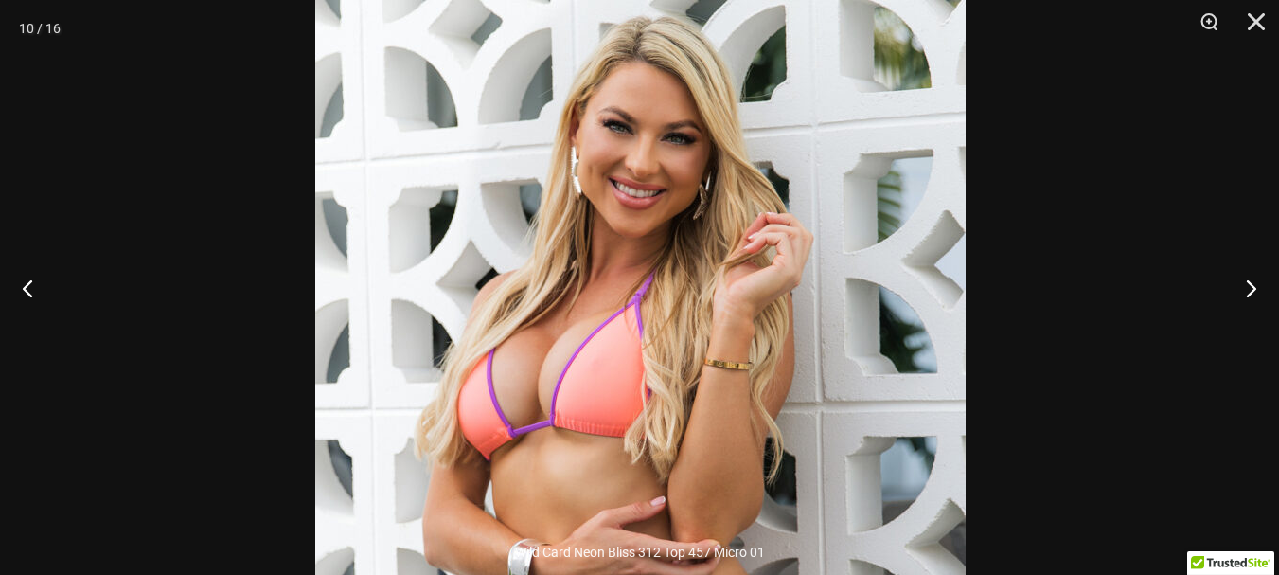
click at [901, 225] on img at bounding box center [640, 457] width 651 height 975
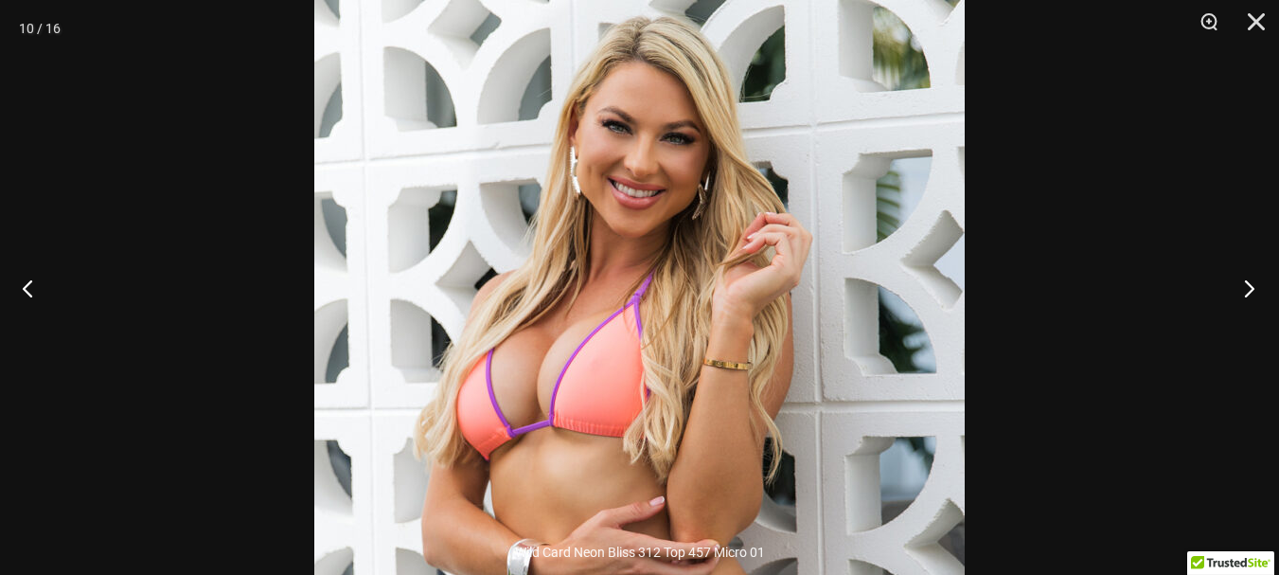
click at [1254, 284] on button "Next" at bounding box center [1243, 288] width 71 height 95
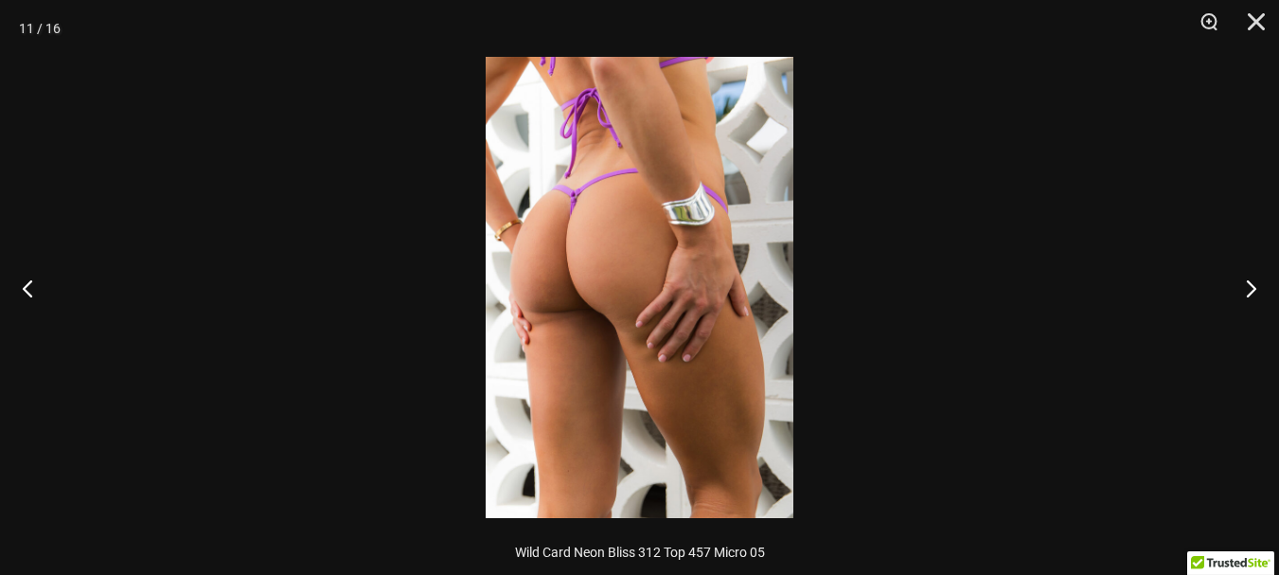
click at [701, 199] on img at bounding box center [640, 287] width 308 height 461
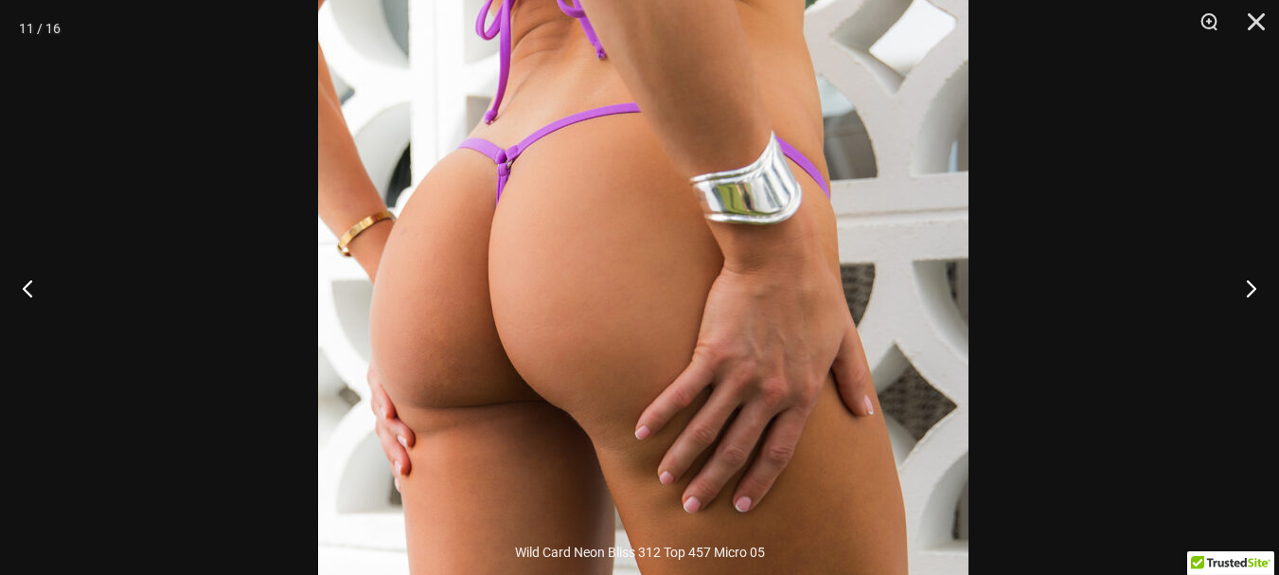
click at [861, 287] on img at bounding box center [643, 354] width 651 height 975
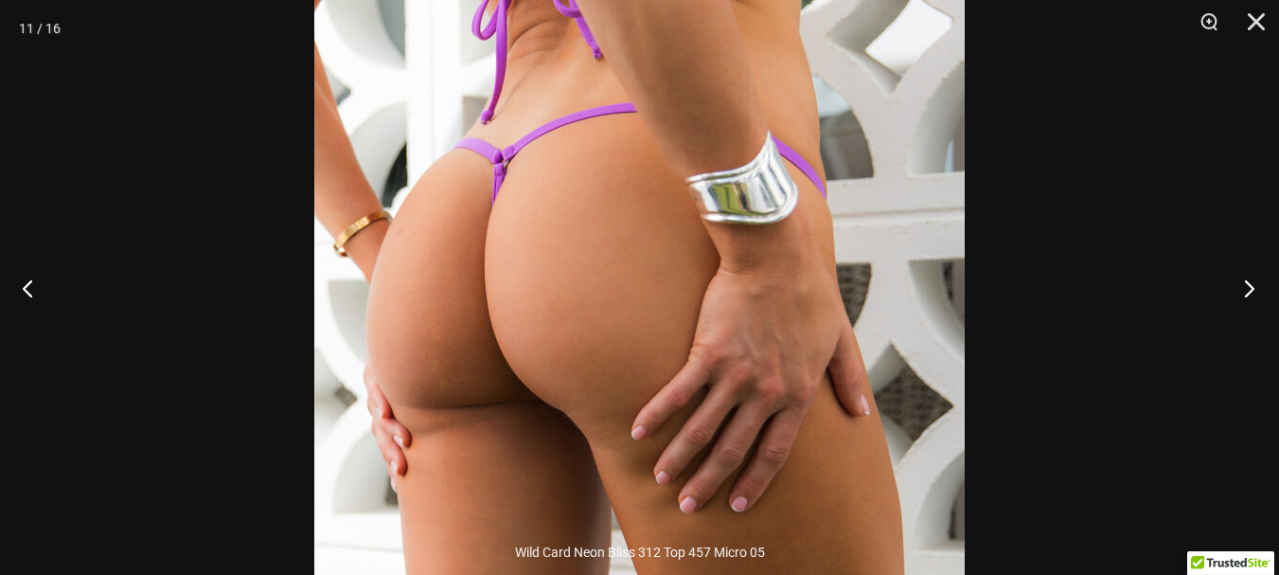
click at [1257, 291] on button "Next" at bounding box center [1243, 288] width 71 height 95
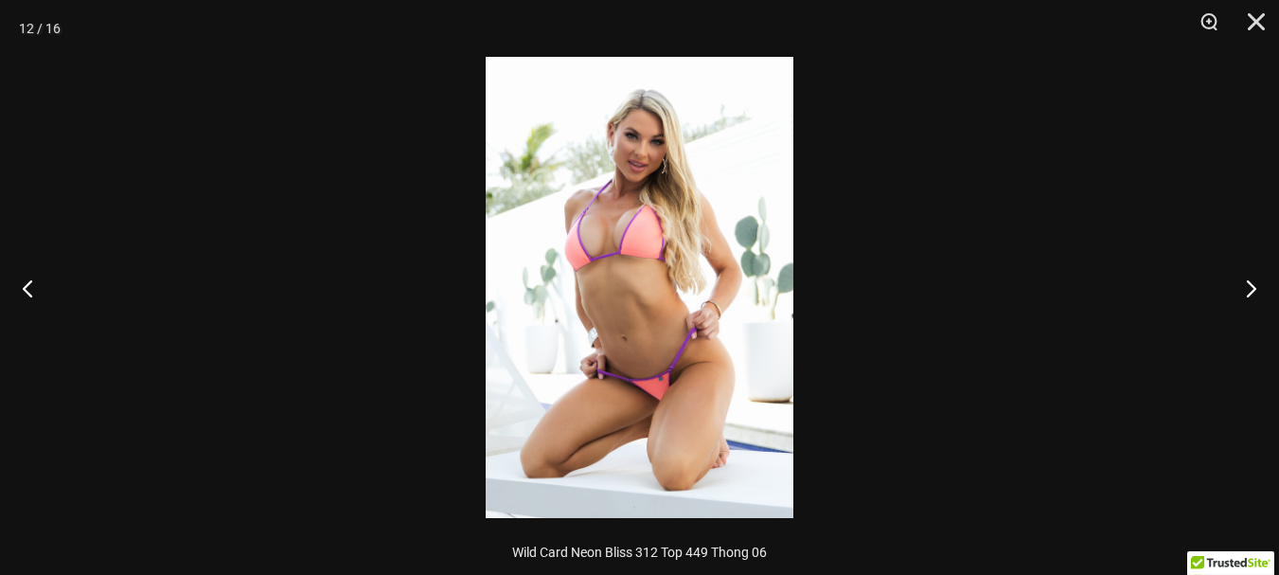
click at [725, 184] on img at bounding box center [640, 287] width 308 height 461
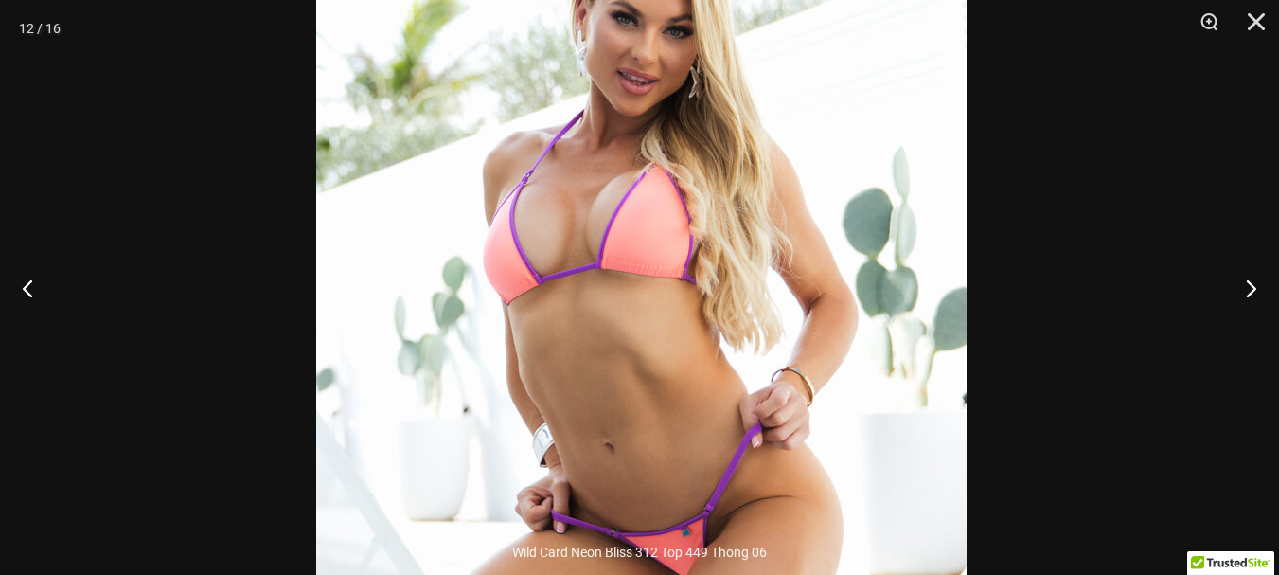
click at [796, 87] on img at bounding box center [641, 338] width 651 height 975
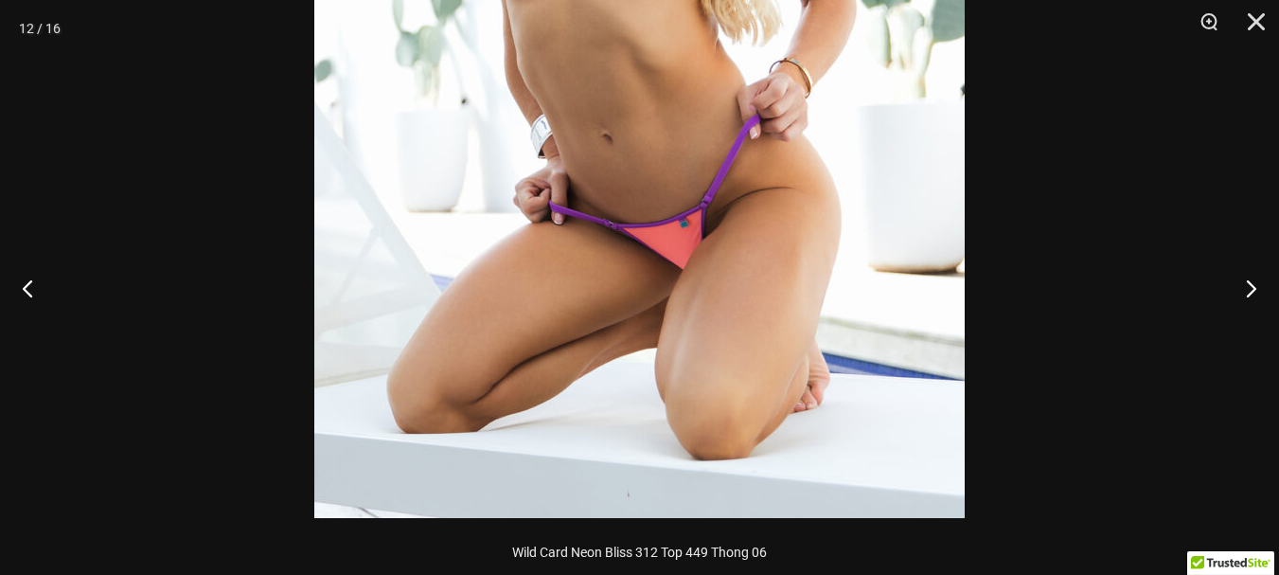
click at [796, 247] on img at bounding box center [639, 30] width 651 height 975
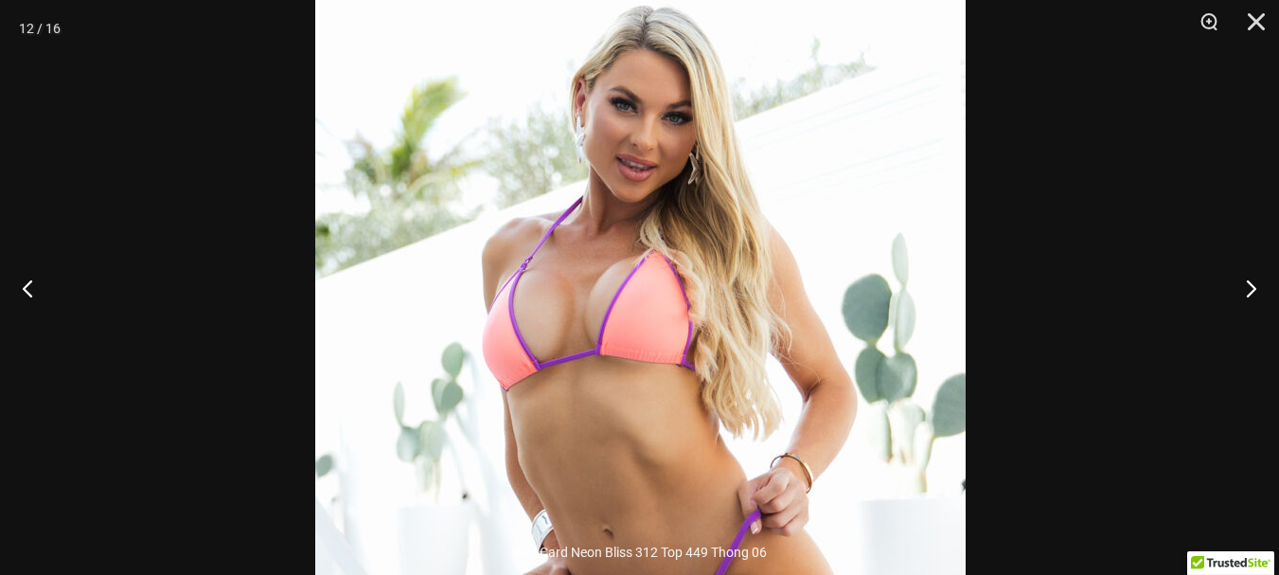
click at [860, 237] on img at bounding box center [640, 424] width 651 height 975
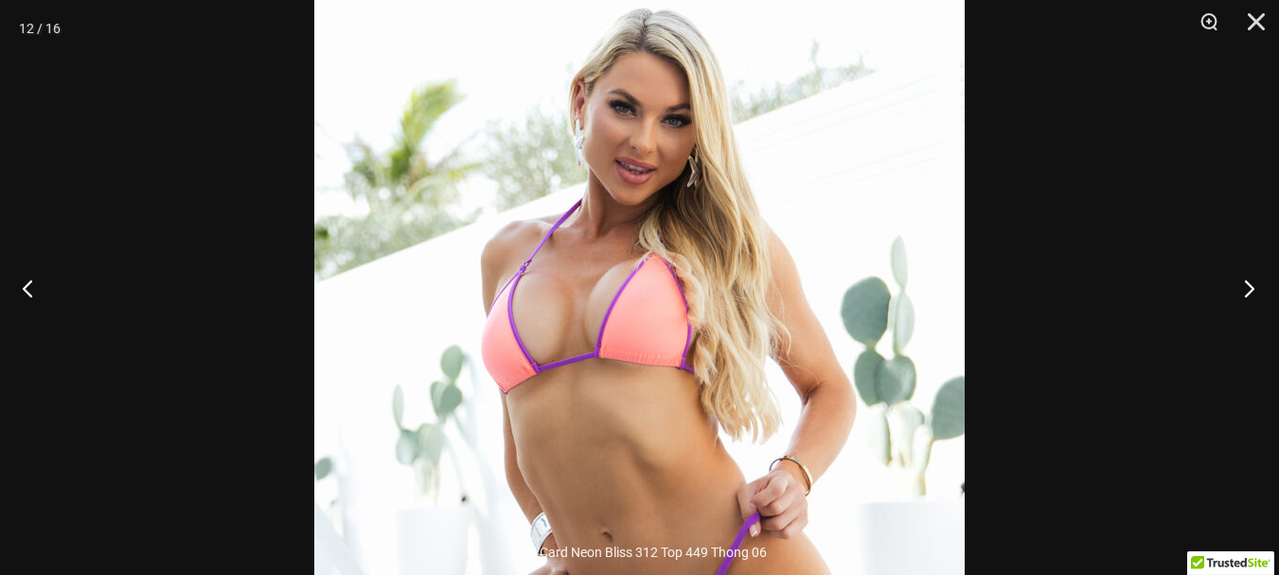
click at [1246, 283] on button "Next" at bounding box center [1243, 288] width 71 height 95
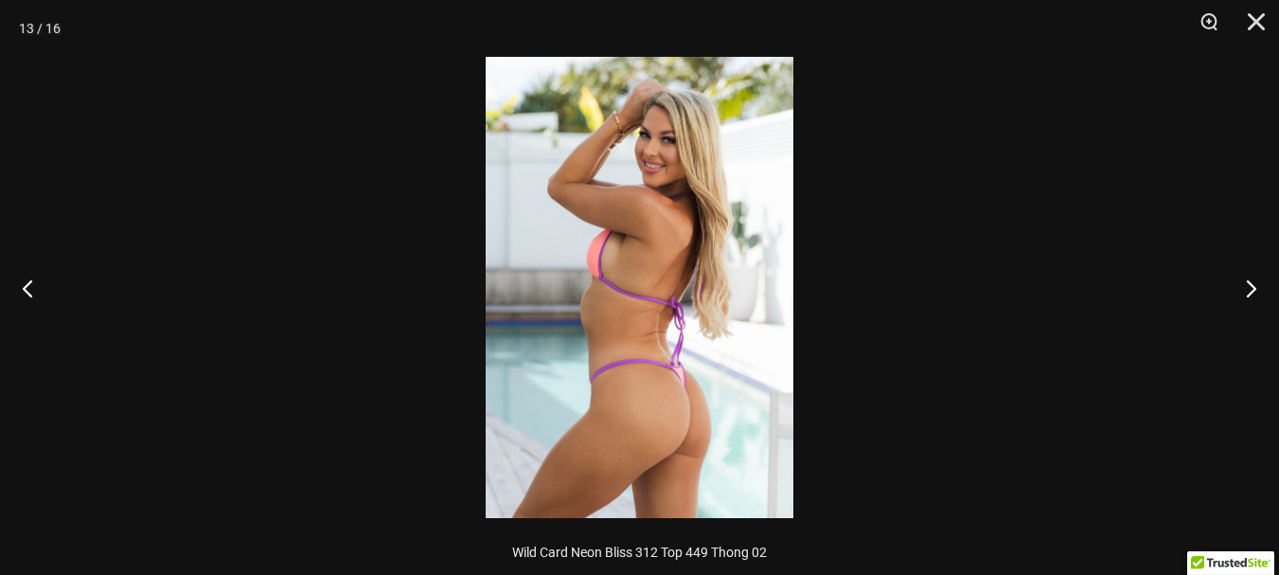
click at [761, 77] on img at bounding box center [640, 287] width 308 height 461
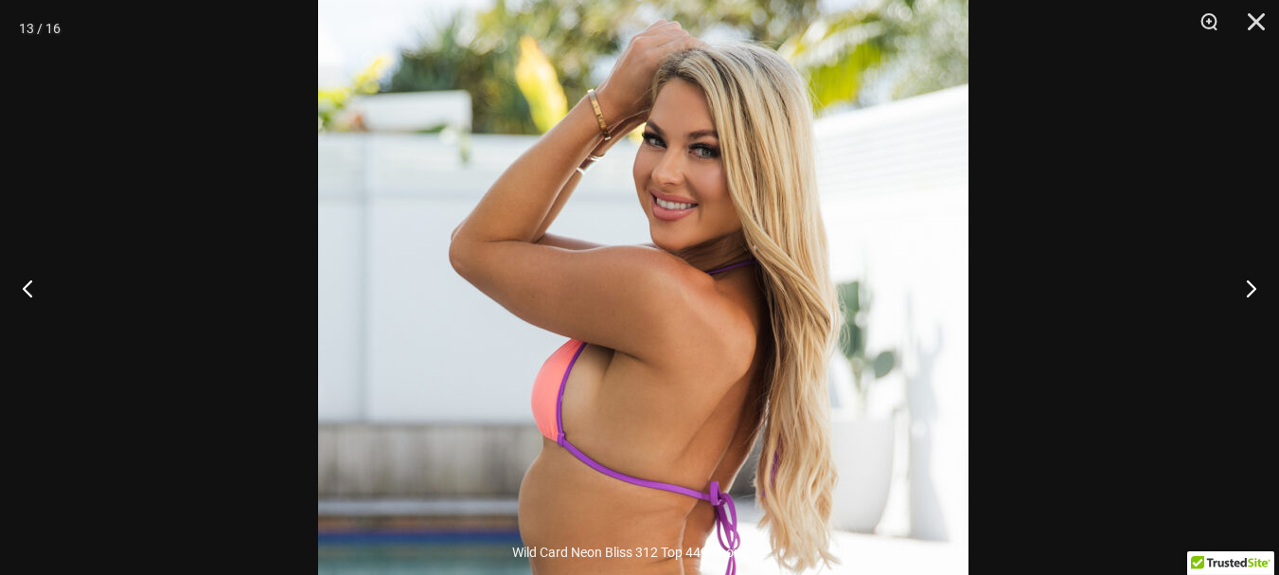
click at [811, 176] on img at bounding box center [643, 461] width 651 height 975
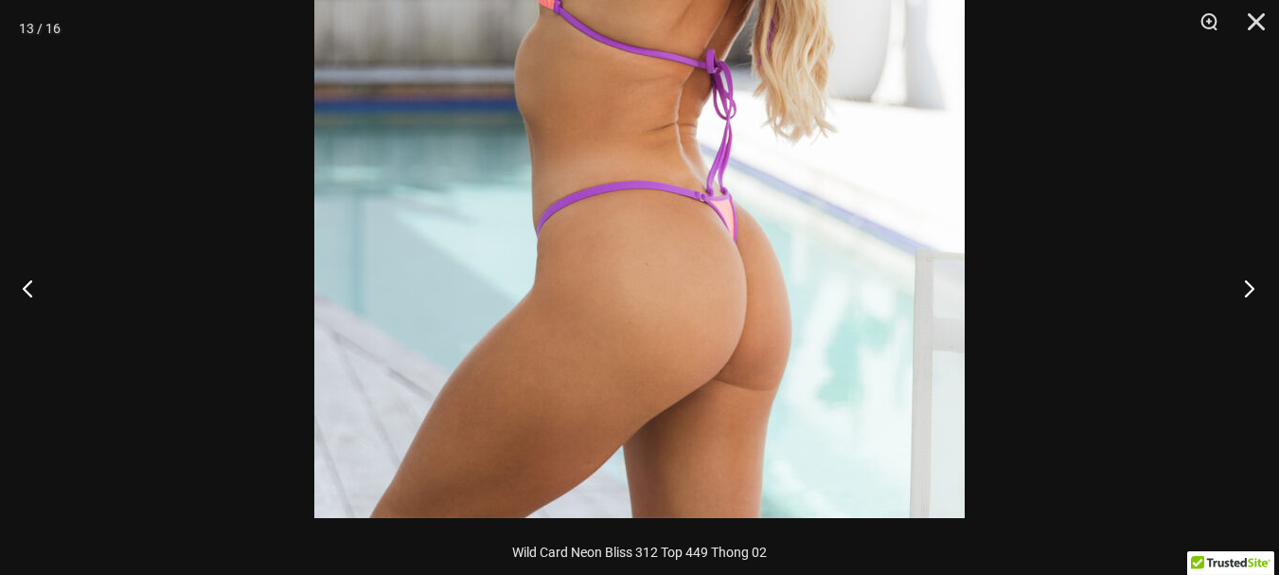
click at [1249, 288] on button "Next" at bounding box center [1243, 288] width 71 height 95
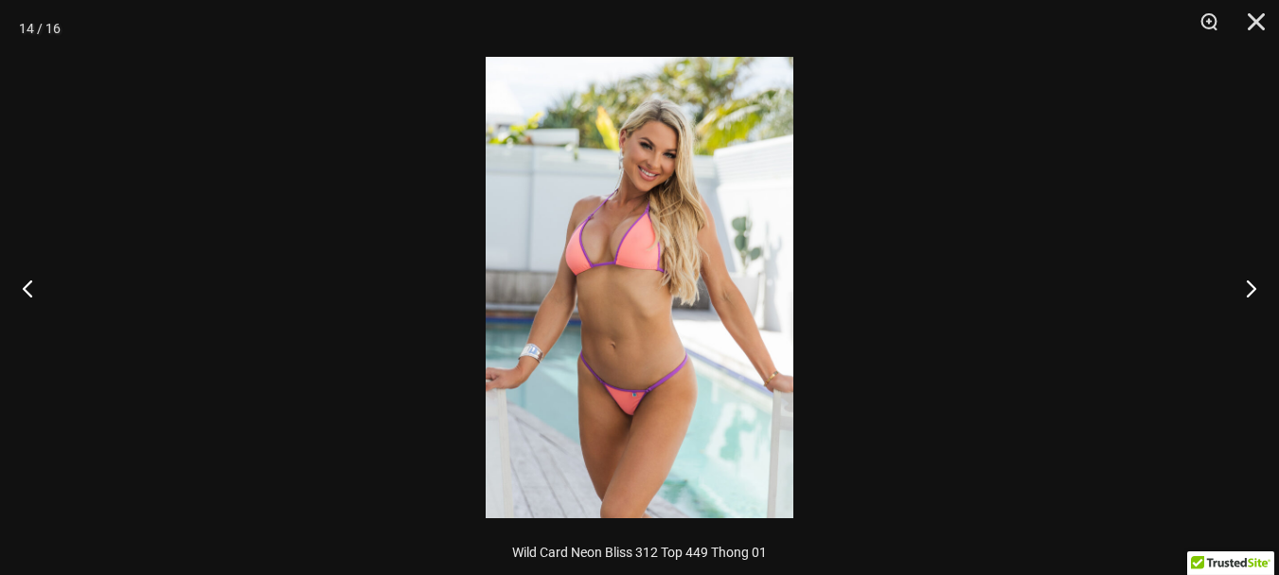
click at [678, 145] on img at bounding box center [640, 287] width 308 height 461
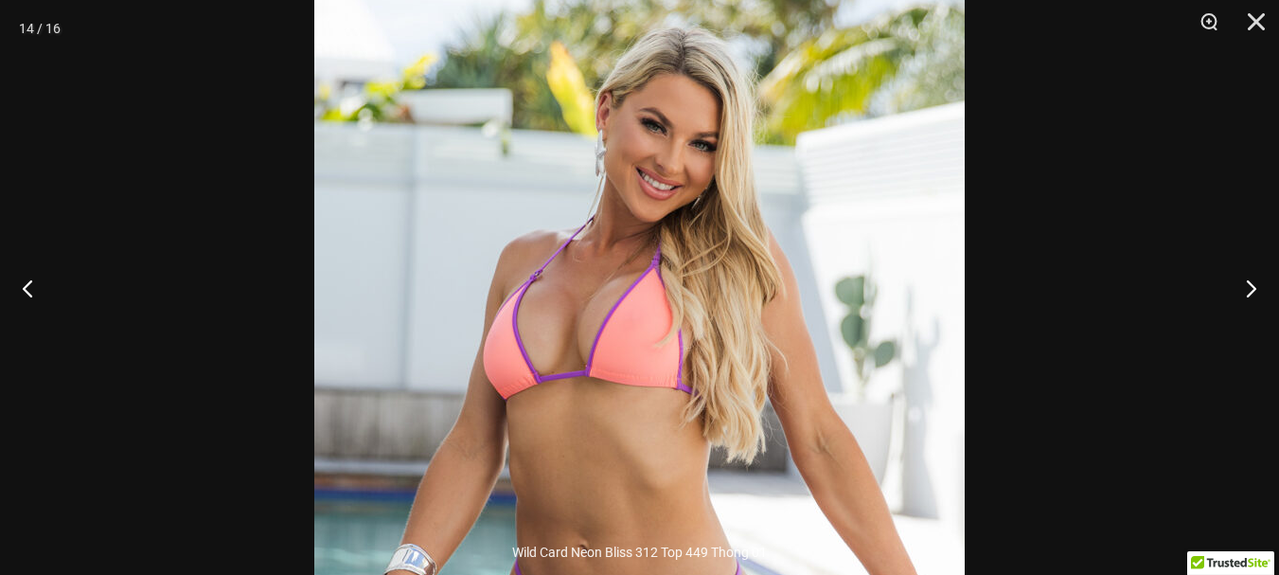
click at [681, 232] on img at bounding box center [639, 424] width 651 height 975
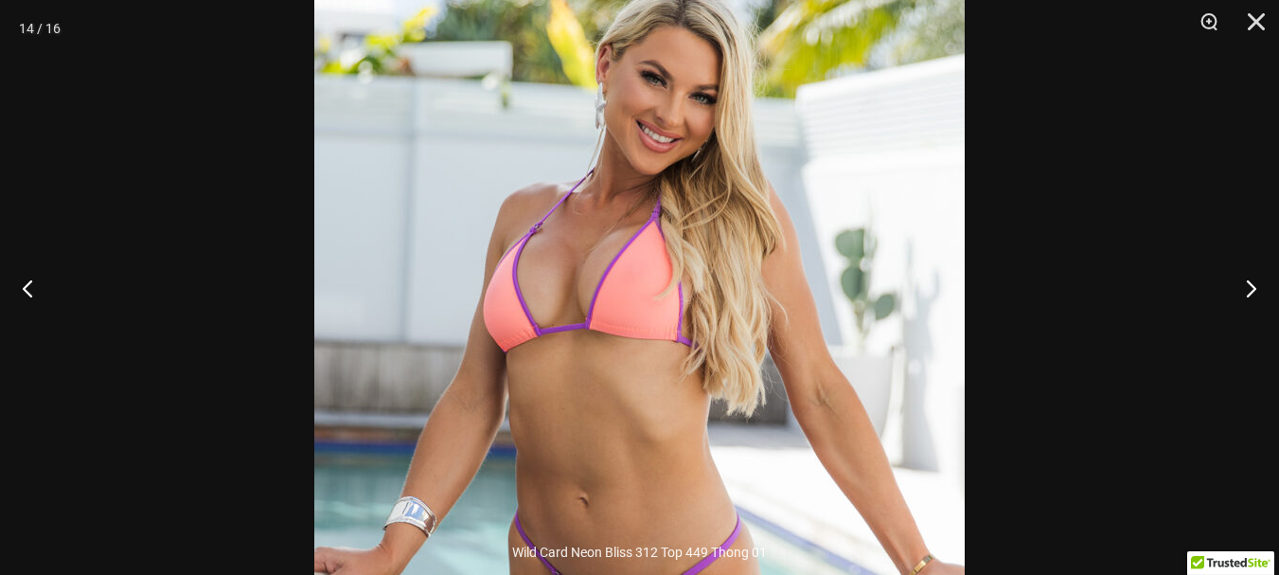
click at [640, 155] on img at bounding box center [639, 377] width 651 height 975
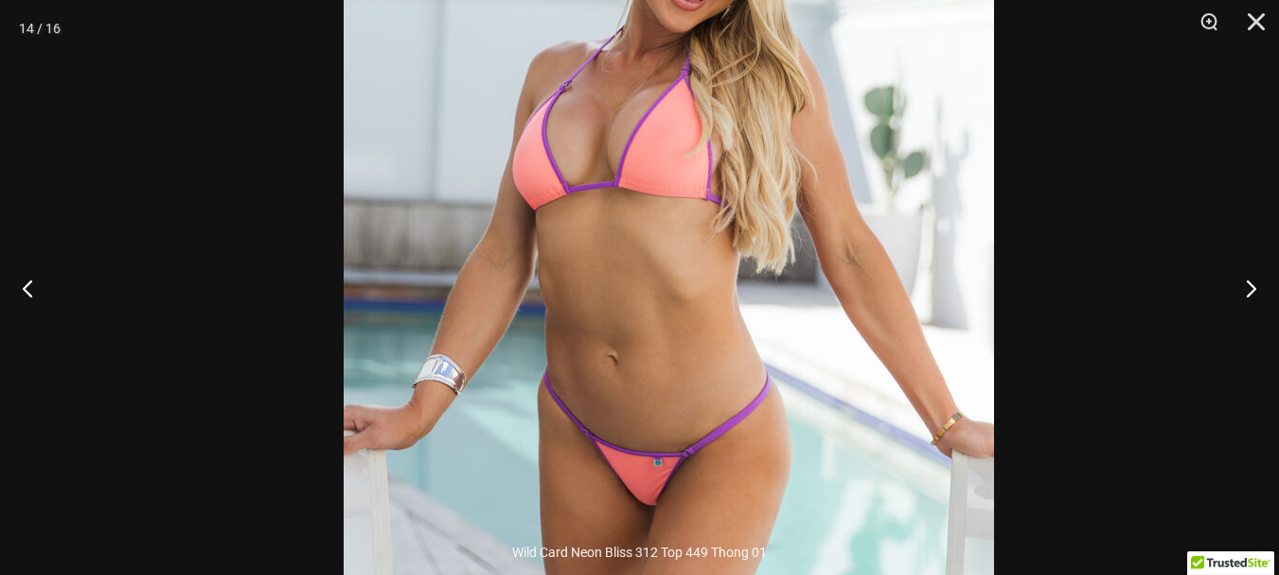
click at [742, 349] on img at bounding box center [669, 235] width 651 height 975
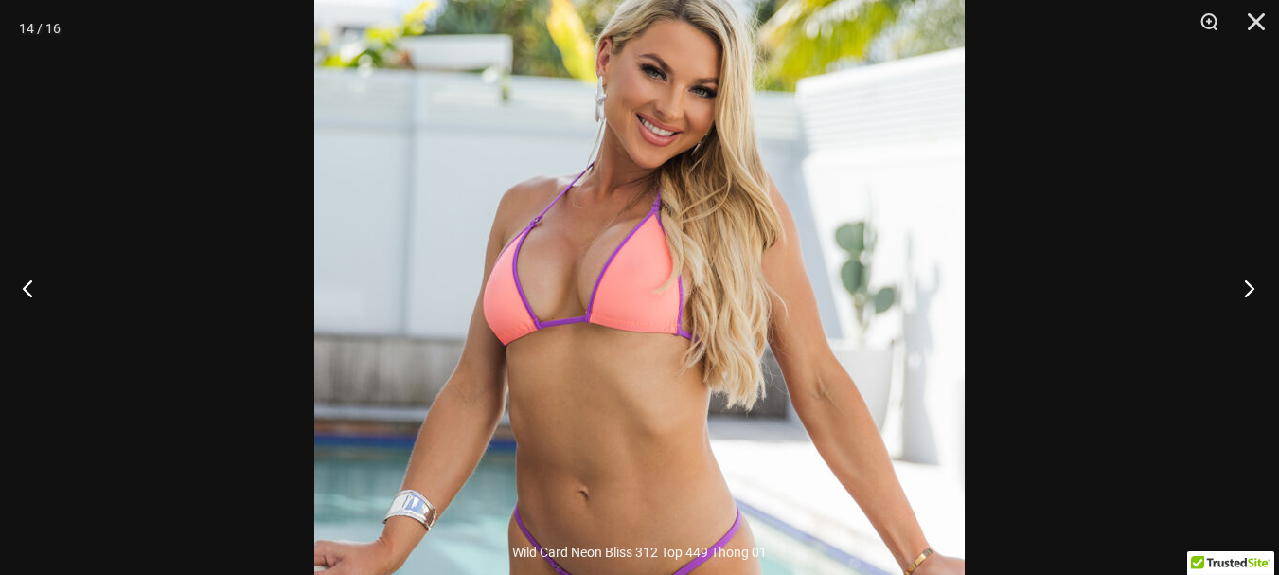
click at [1255, 275] on button "Next" at bounding box center [1243, 288] width 71 height 95
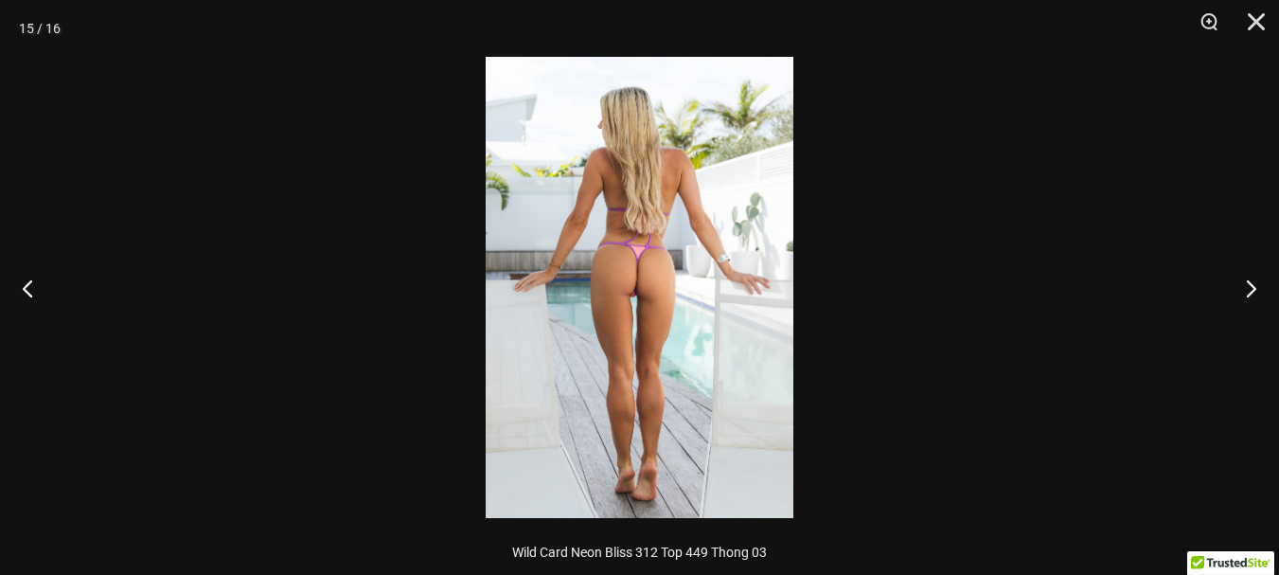
click at [745, 206] on img at bounding box center [640, 287] width 308 height 461
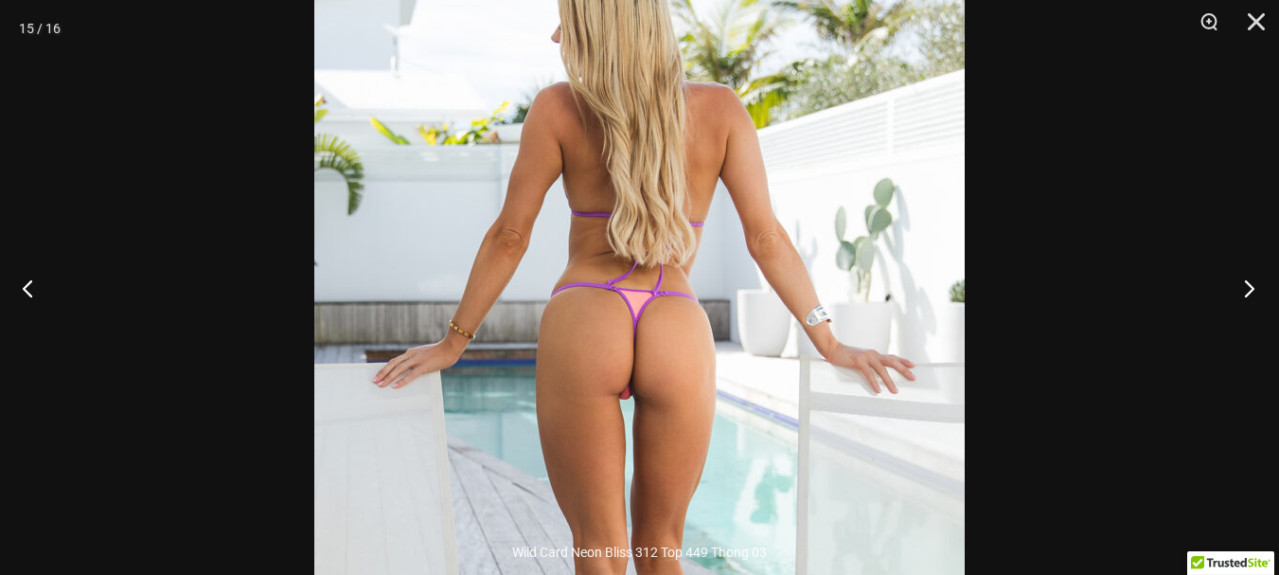
click at [1243, 290] on button "Next" at bounding box center [1243, 288] width 71 height 95
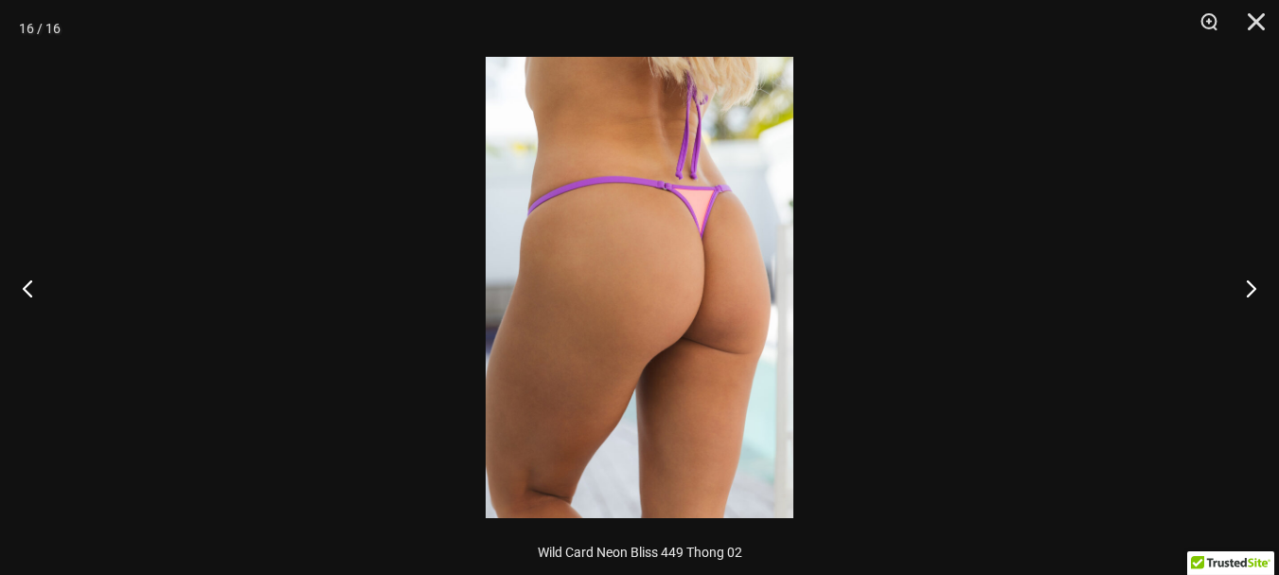
click at [728, 269] on img at bounding box center [640, 287] width 308 height 461
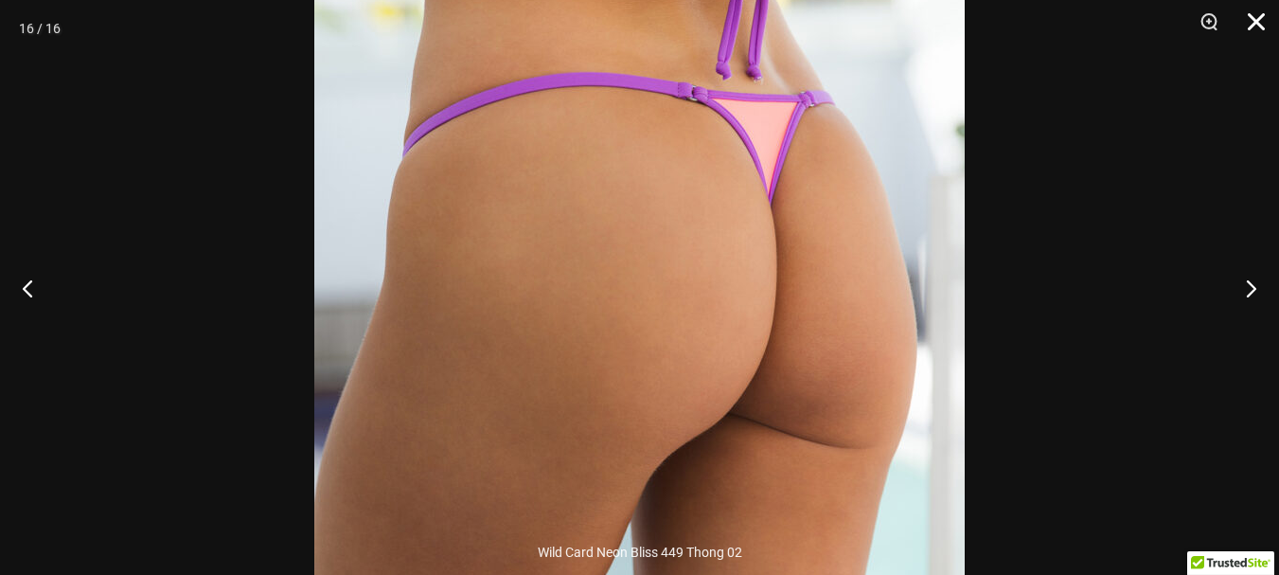
click at [1252, 17] on button "Close" at bounding box center [1249, 28] width 47 height 57
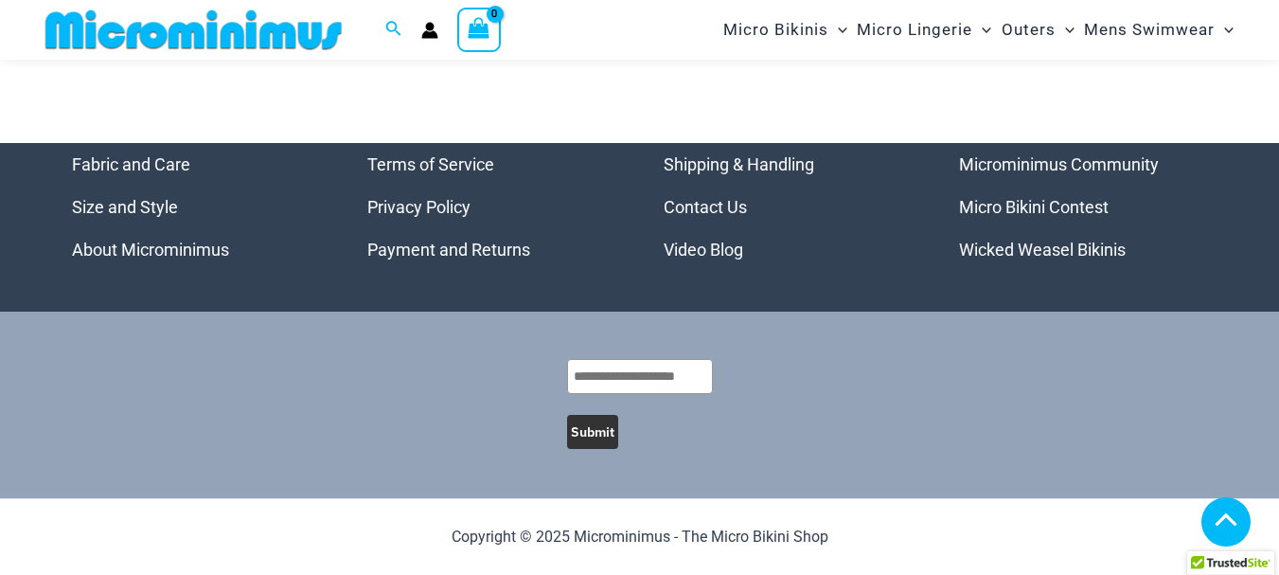
scroll to position [7165, 0]
